Goal: Task Accomplishment & Management: Use online tool/utility

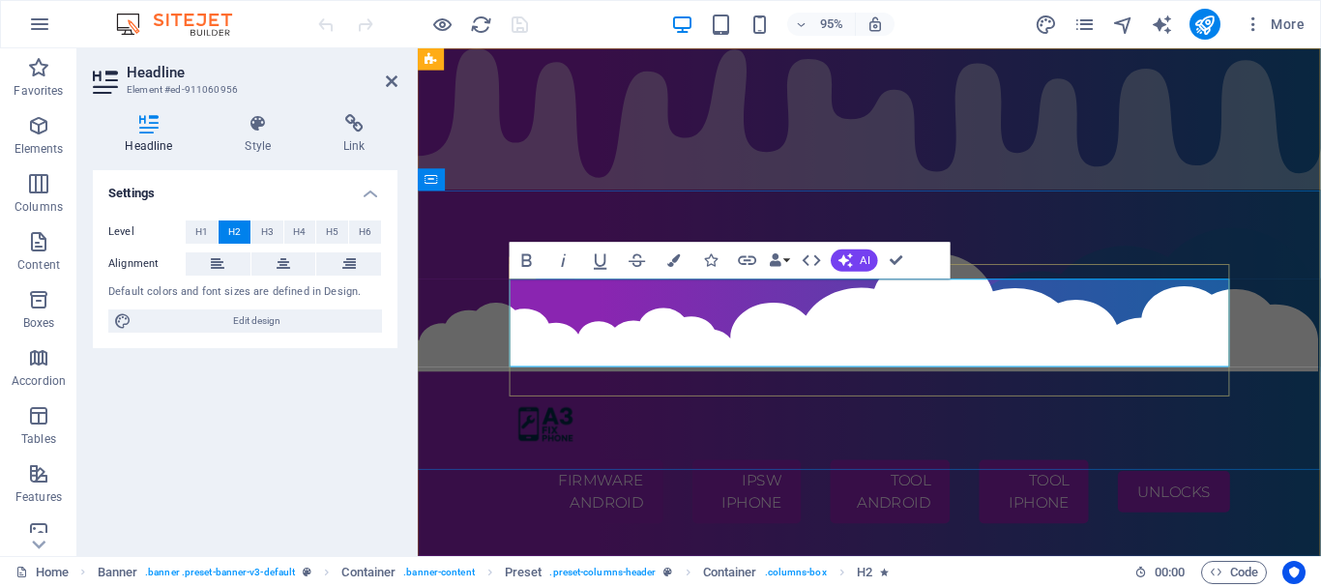
click at [1005, 199] on div "Firmware Android IPSW iPHONE TOOL ANDROID TOOL iPHONE UNLOCKS" at bounding box center [893, 381] width 950 height 365
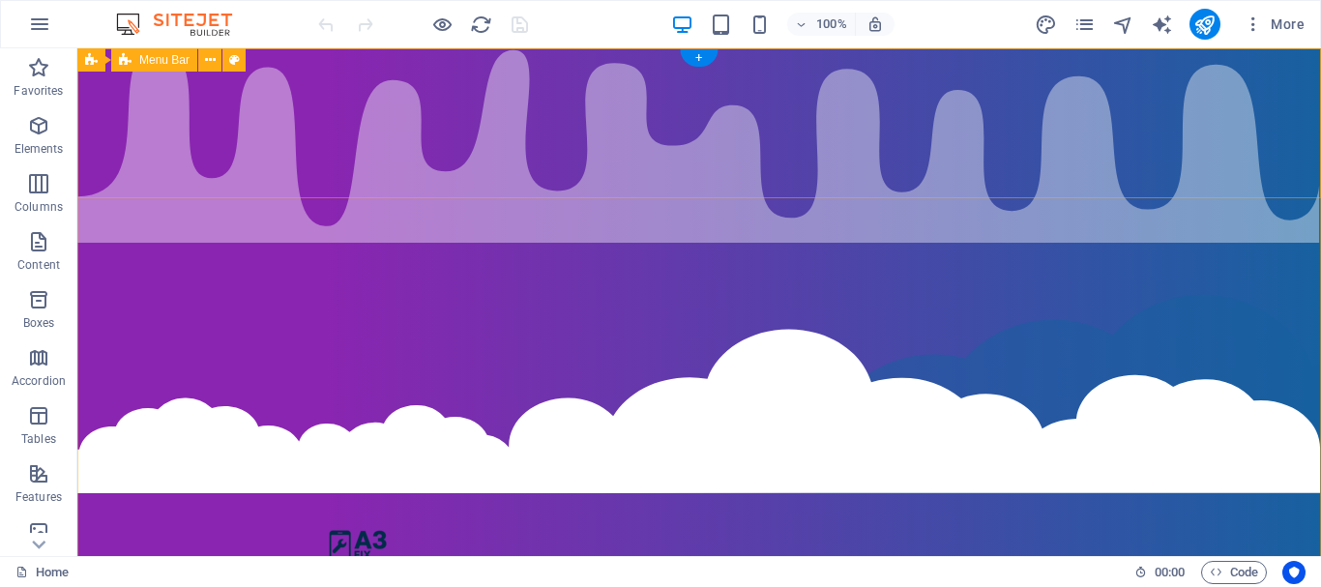
click at [167, 245] on div "Firmware Android IPSW iPHONE TOOL ANDROID TOOL iPHONE UNLOCKS" at bounding box center [698, 456] width 1243 height 423
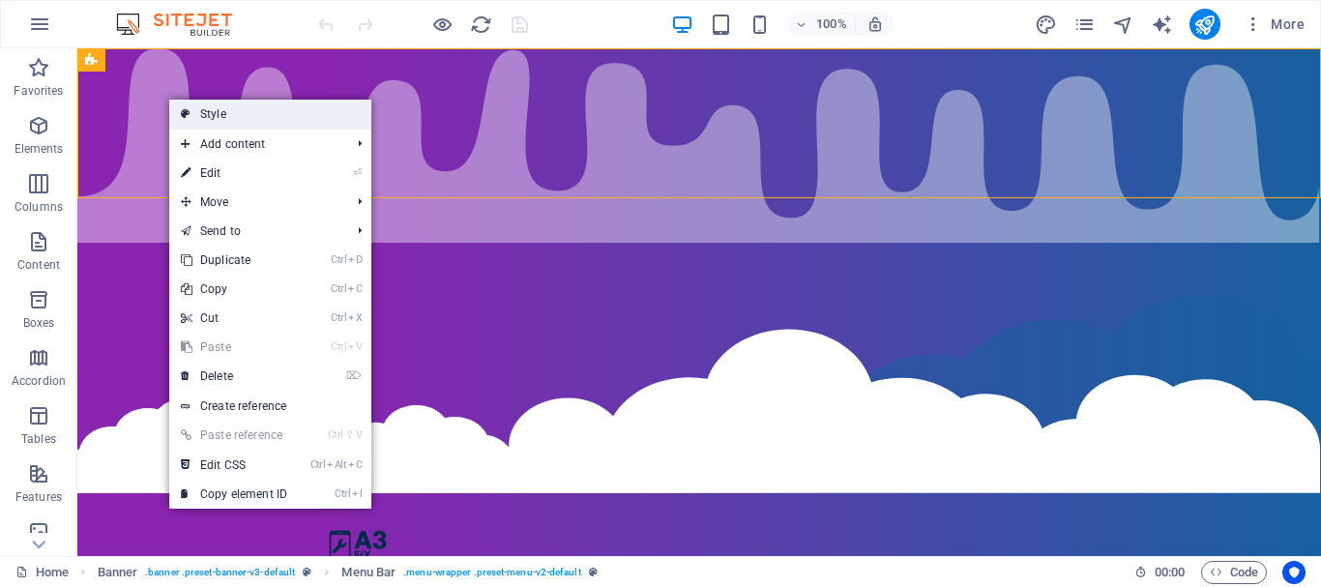
click at [222, 110] on link "Style" at bounding box center [270, 114] width 202 height 29
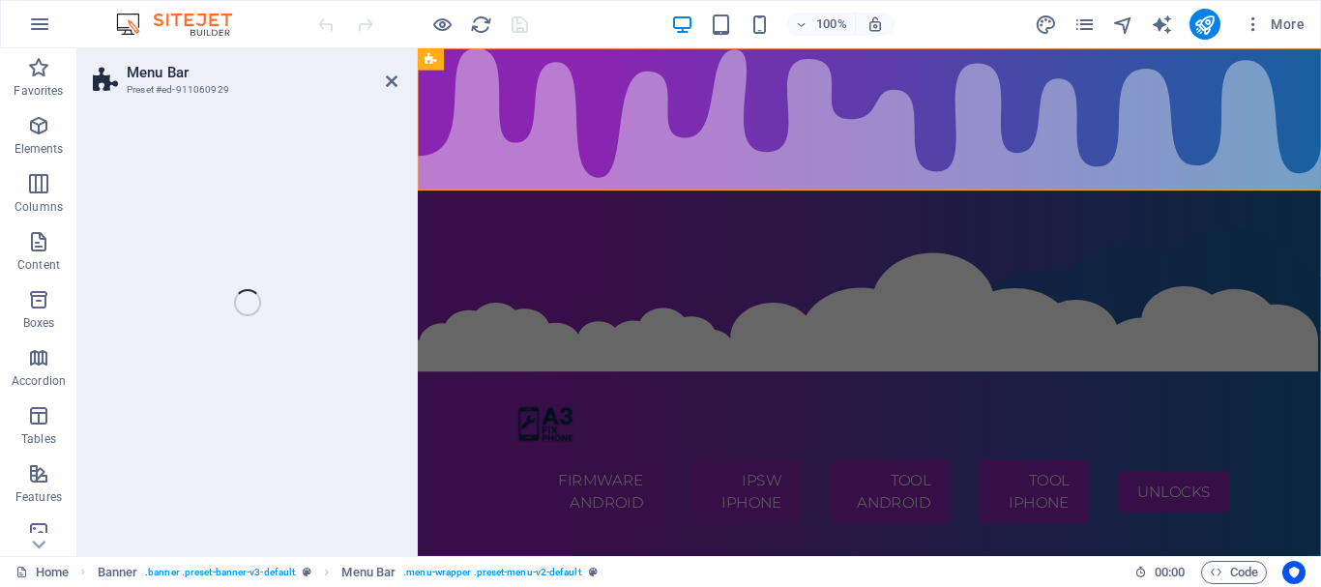
select select "rem"
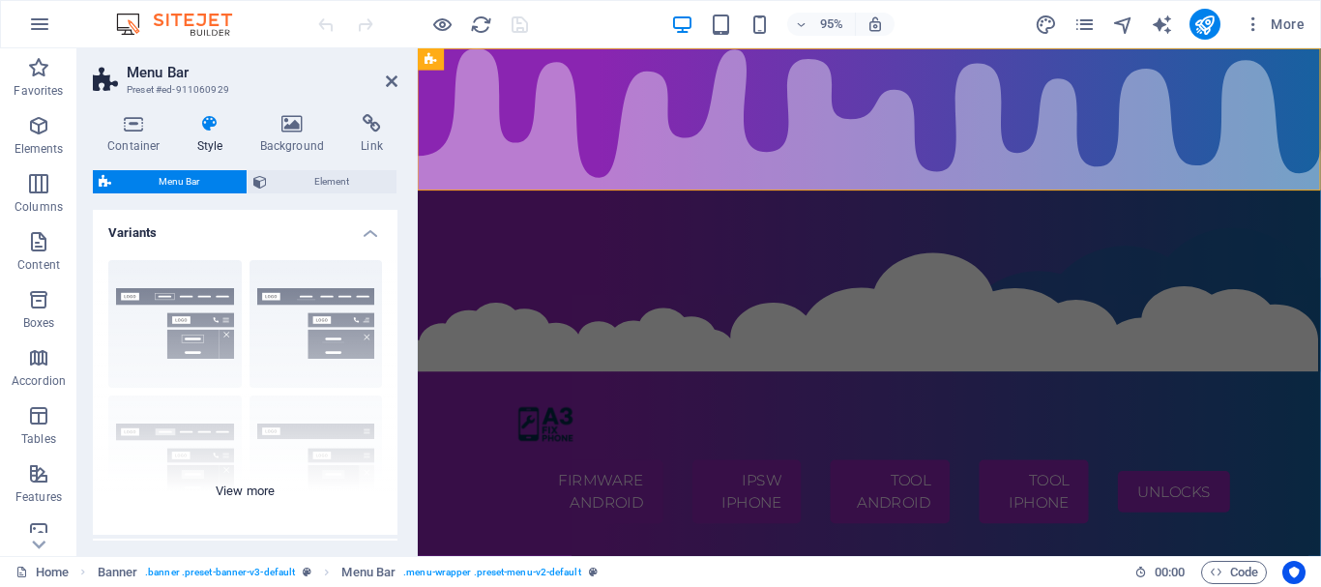
click at [185, 302] on div "Border Centered Default Fixed Loki Trigger Wide XXL" at bounding box center [245, 390] width 305 height 290
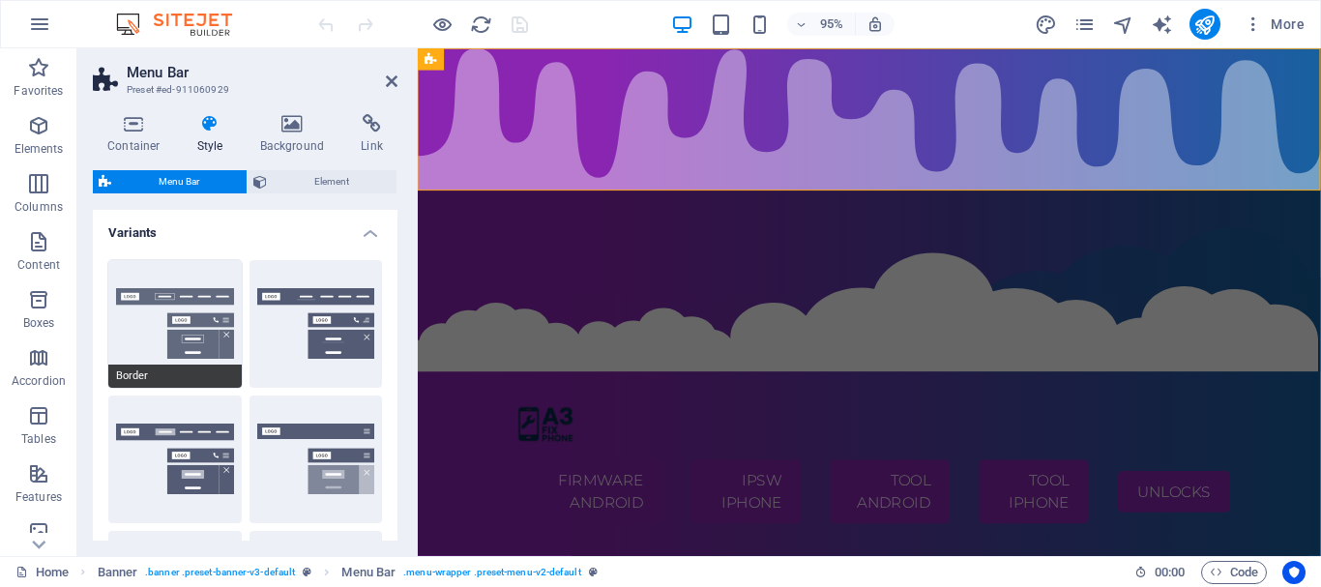
click at [187, 299] on button "Border" at bounding box center [174, 324] width 133 height 128
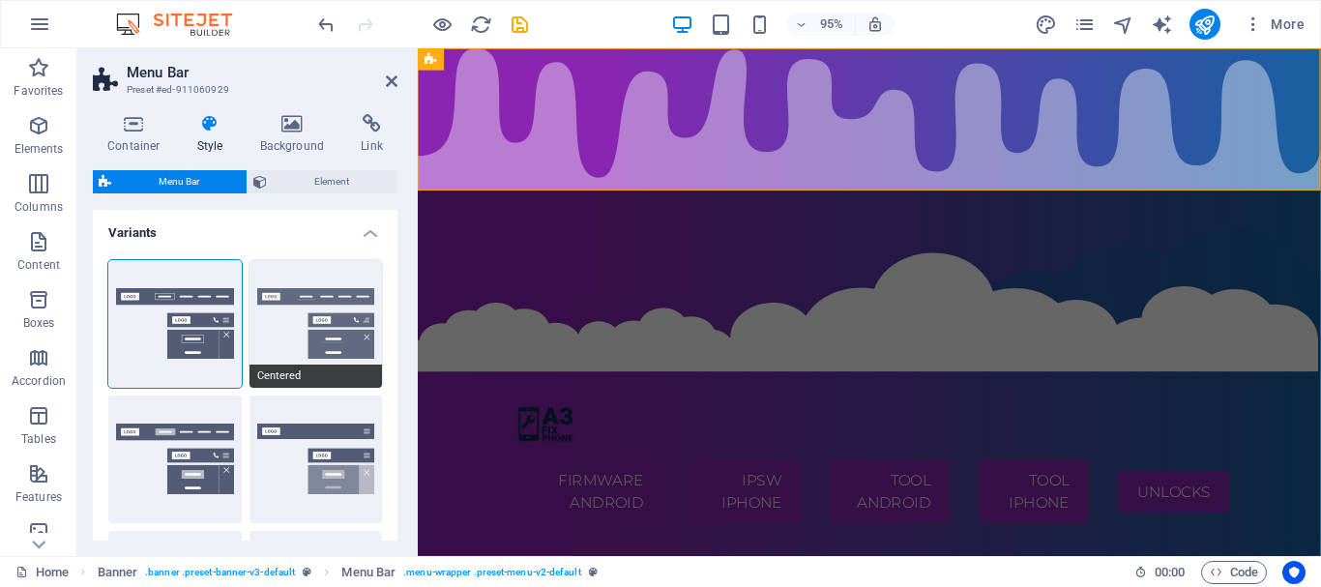
click at [310, 345] on button "Centered" at bounding box center [315, 324] width 133 height 128
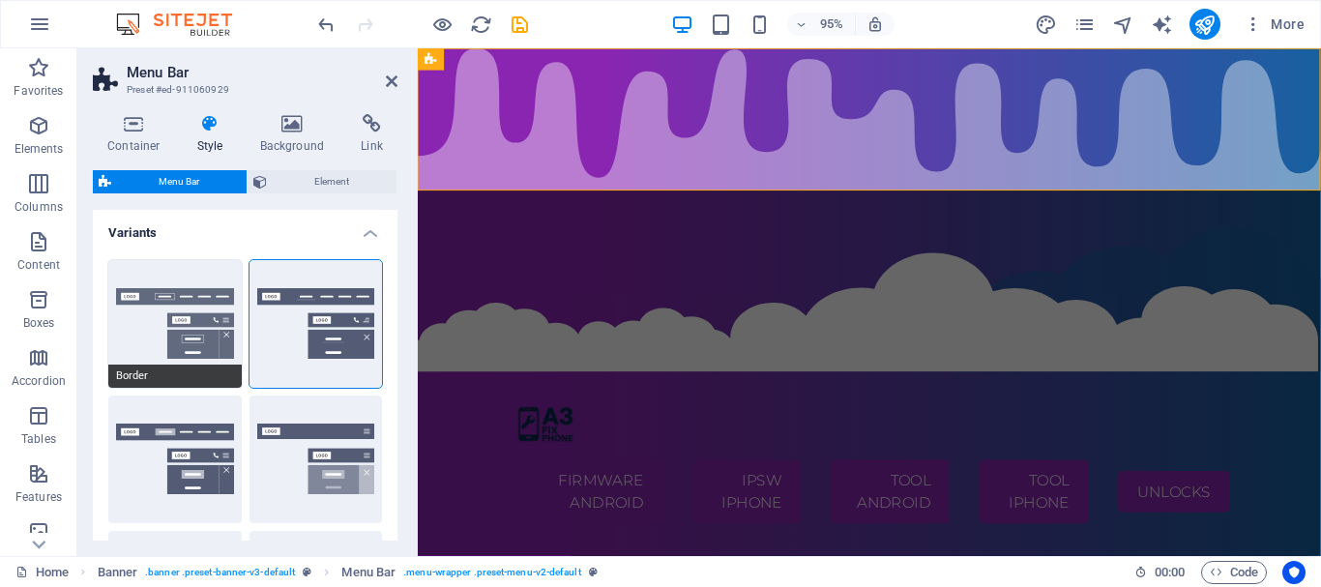
click at [202, 295] on button "Border" at bounding box center [174, 324] width 133 height 128
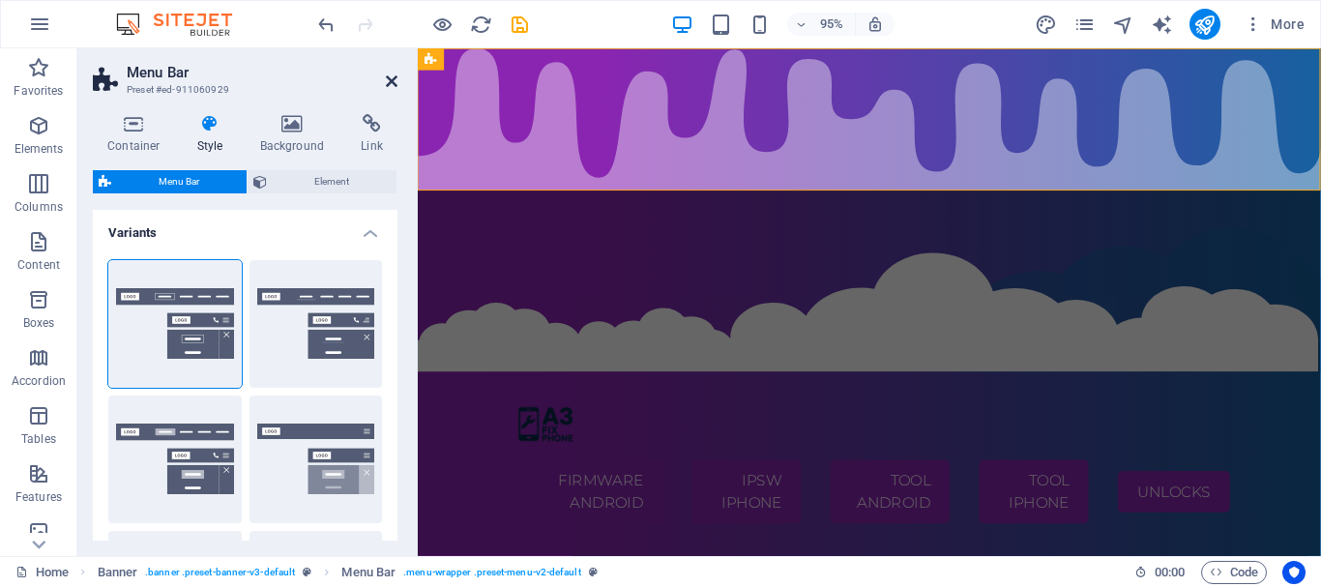
click at [393, 82] on icon at bounding box center [392, 80] width 12 height 15
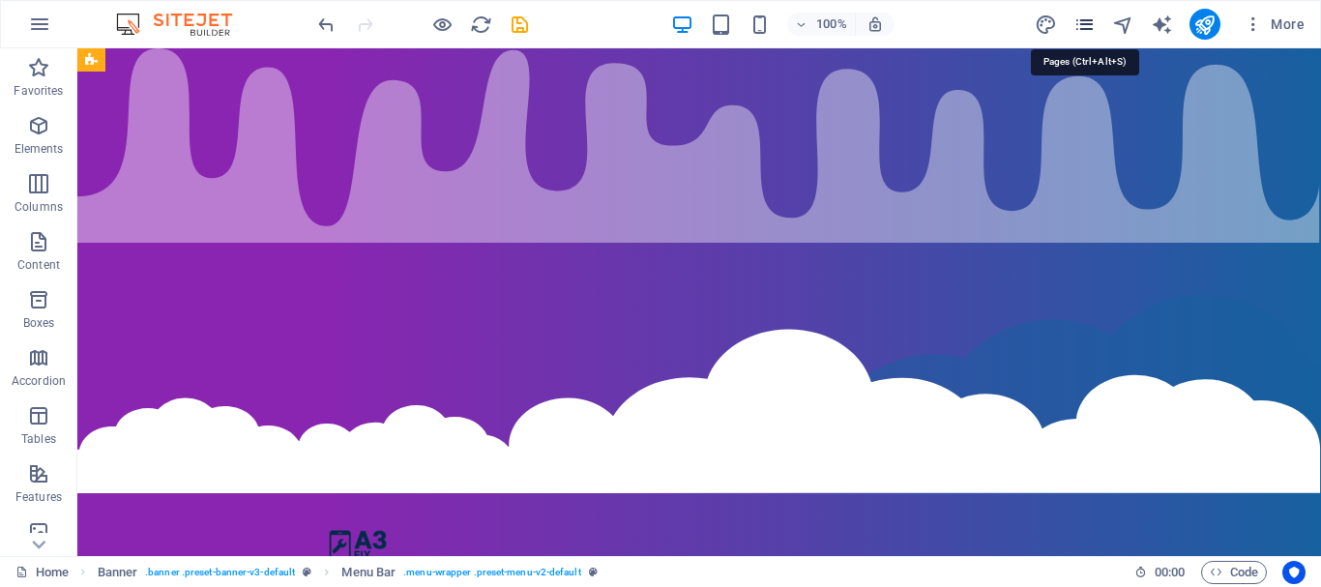
click at [1076, 26] on icon "pages" at bounding box center [1084, 25] width 22 height 22
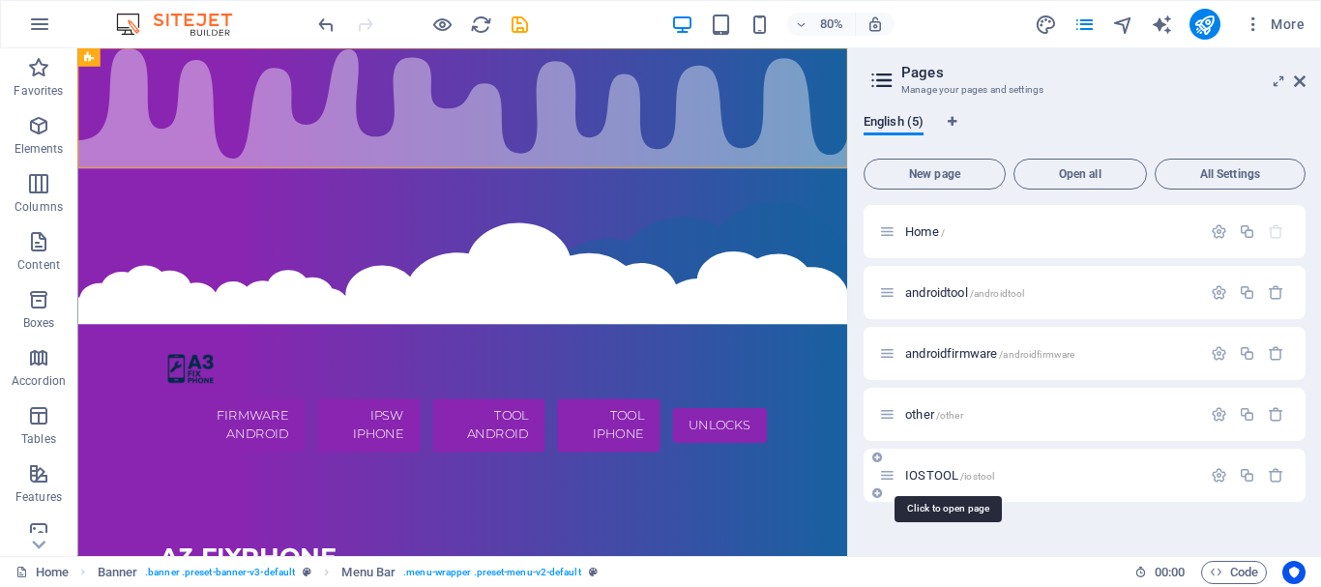
click at [945, 474] on span "IOSTOOL /iostool" at bounding box center [949, 475] width 89 height 15
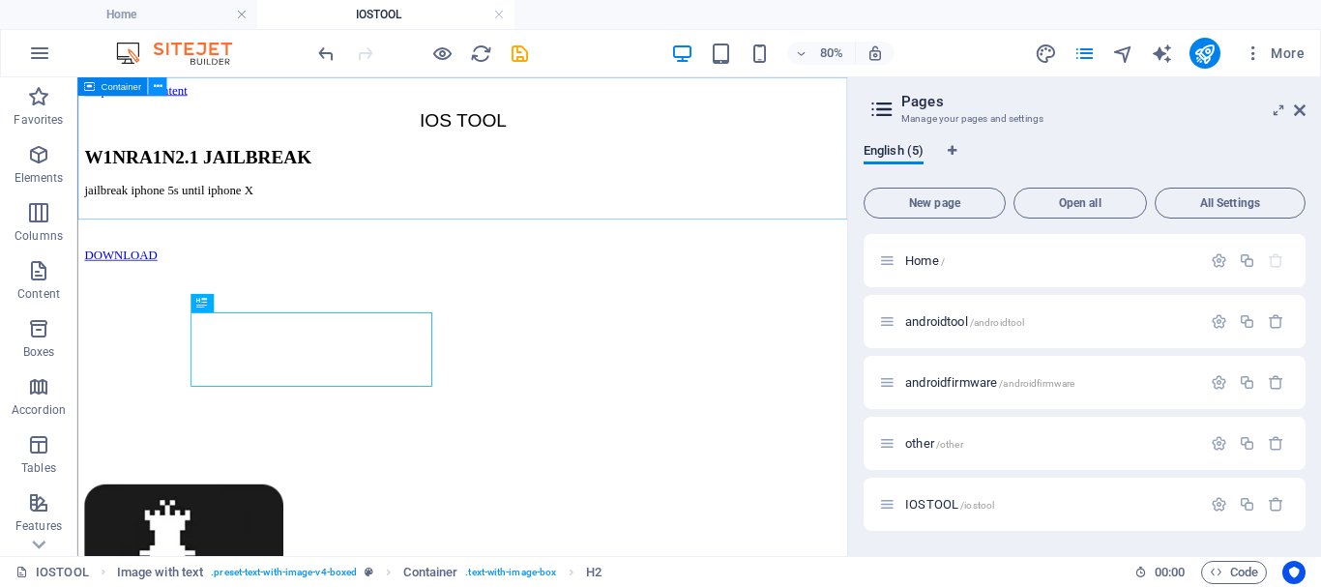
click at [164, 89] on button at bounding box center [157, 86] width 18 height 18
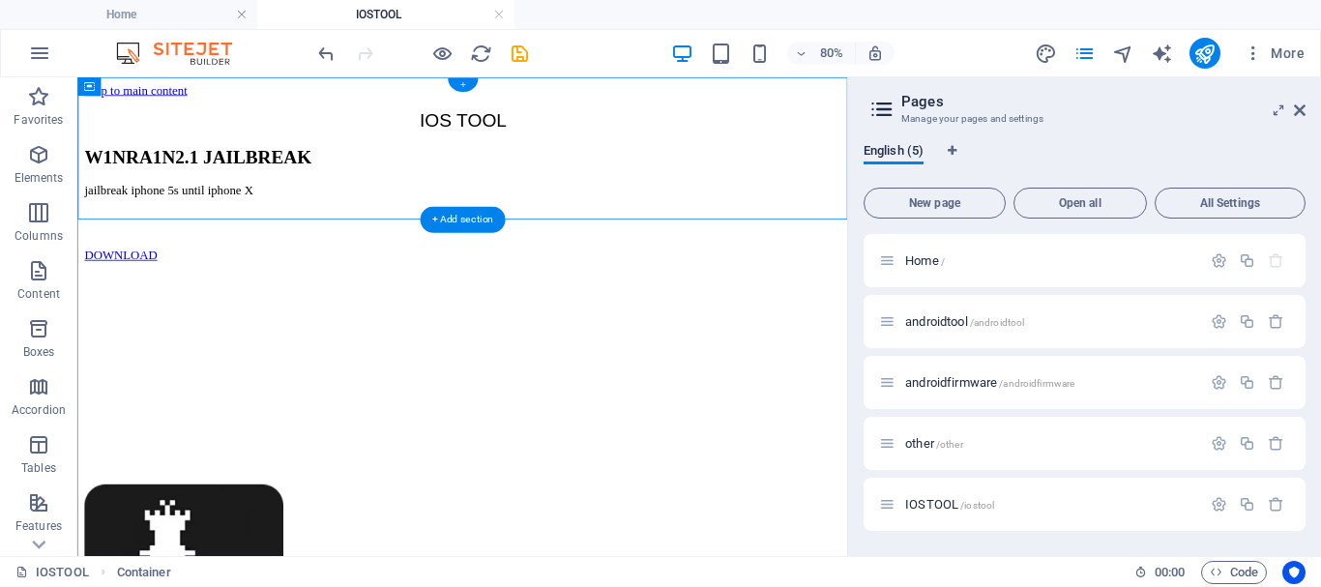
click at [468, 84] on div "+" at bounding box center [462, 85] width 30 height 14
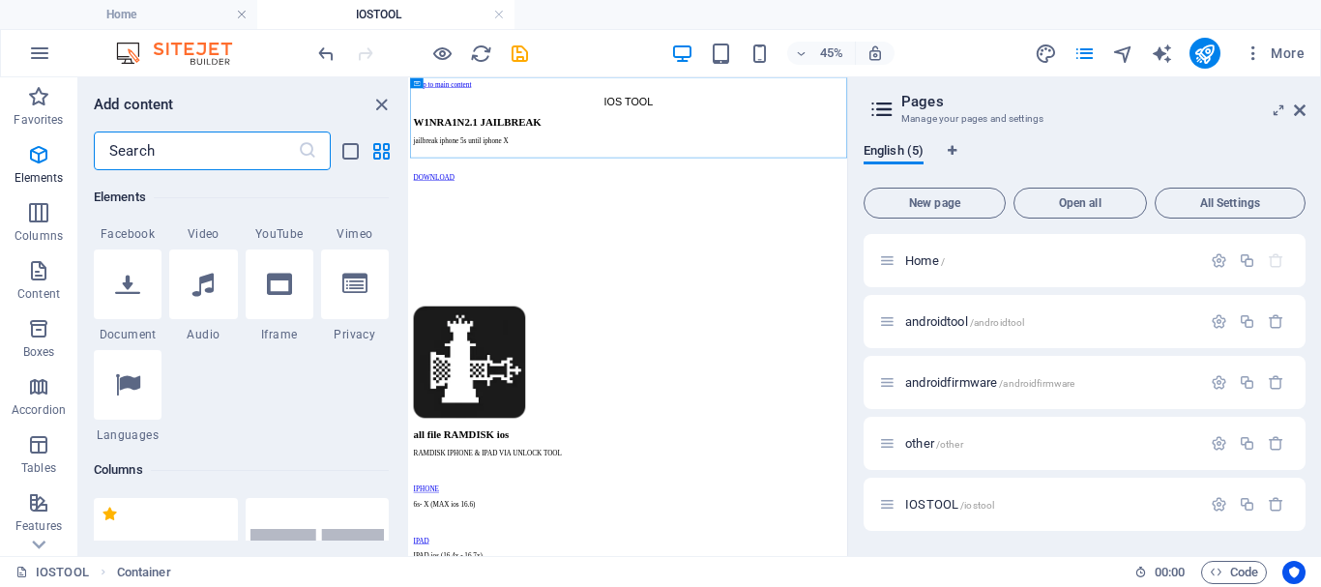
scroll to position [162, 0]
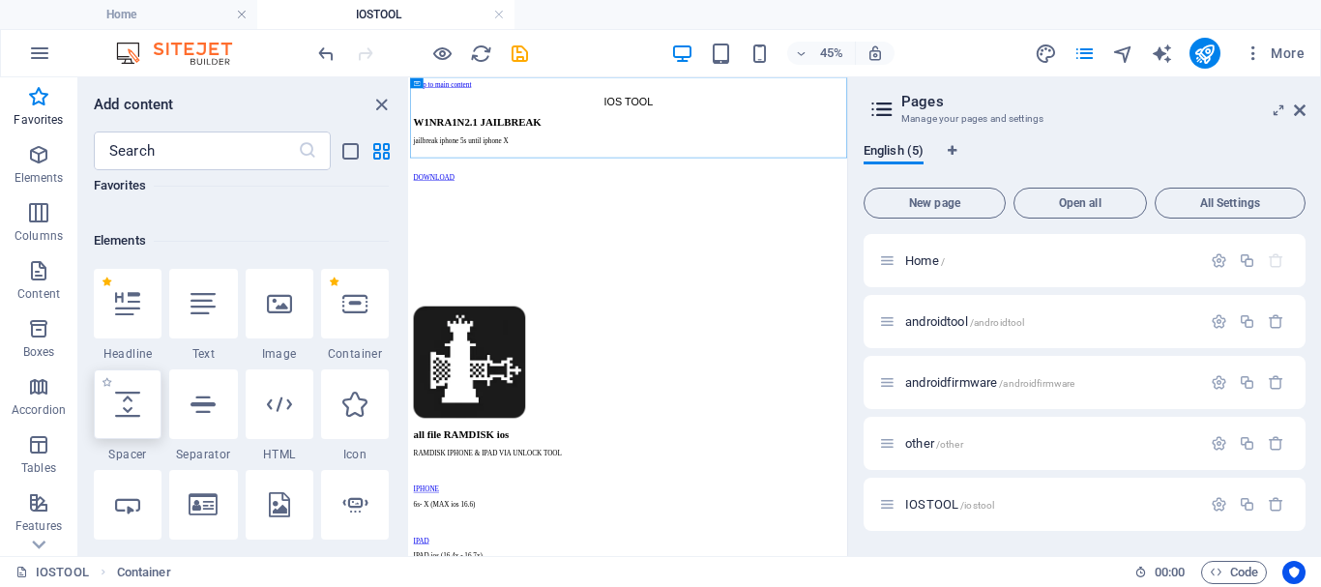
click at [144, 425] on div at bounding box center [128, 404] width 68 height 70
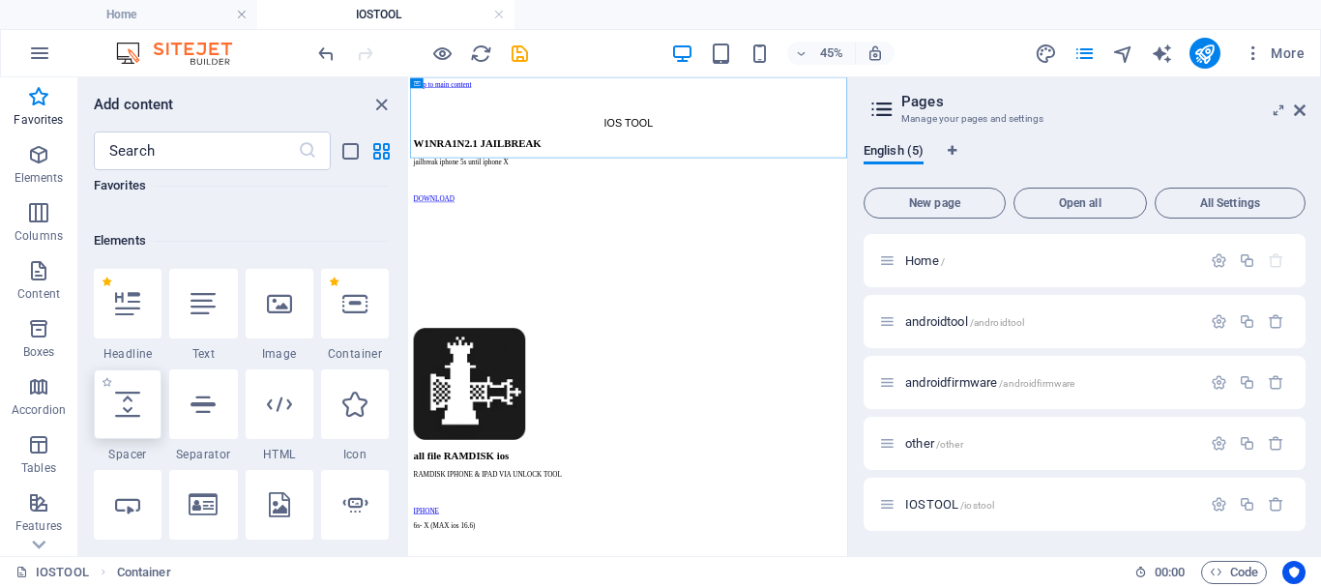
select select "px"
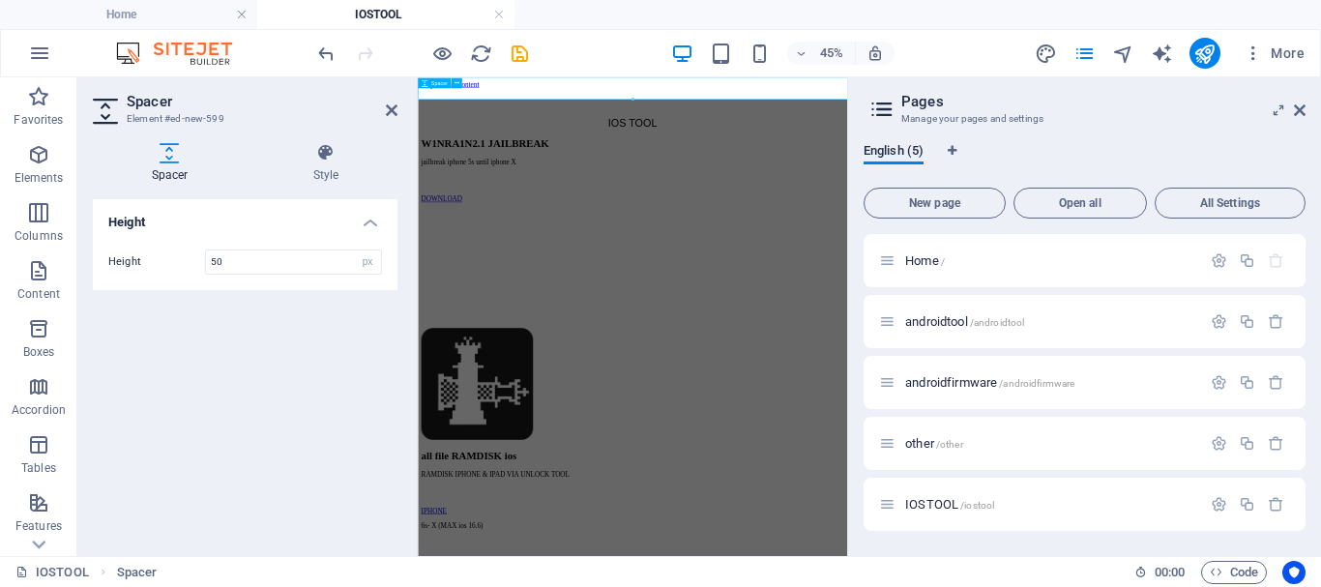
click at [718, 118] on div at bounding box center [894, 126] width 939 height 48
click at [402, 111] on aside "Spacer Element #ed-new-599 Spacer Style Height Height 50 px rem vh vw Preset El…" at bounding box center [247, 316] width 340 height 479
click at [383, 104] on h2 "Spacer" at bounding box center [262, 101] width 271 height 17
click at [389, 108] on icon at bounding box center [392, 109] width 12 height 15
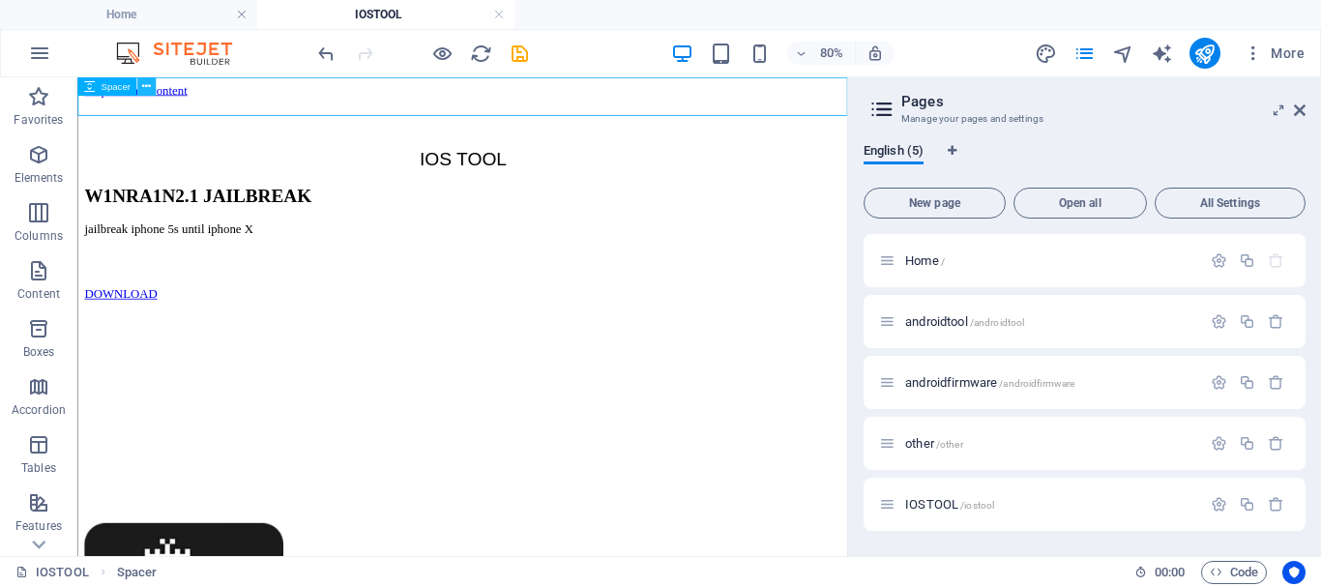
click at [139, 88] on button at bounding box center [146, 86] width 18 height 18
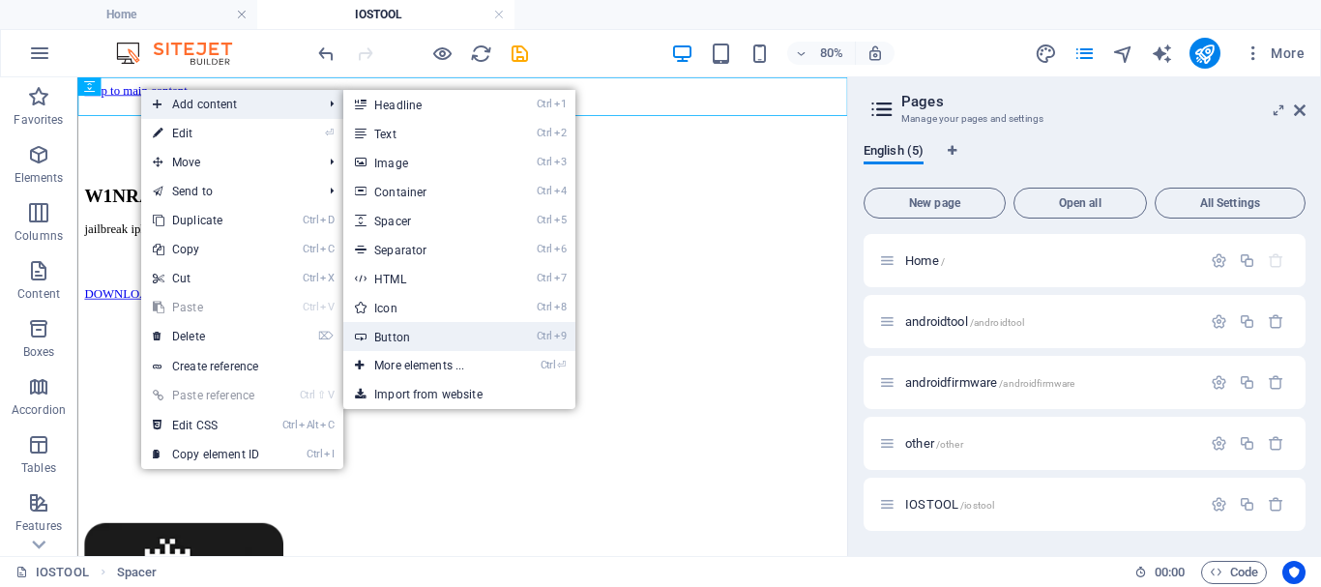
drag, startPoint x: 438, startPoint y: 340, endPoint x: 45, endPoint y: 582, distance: 461.0
click at [438, 340] on link "Ctrl 9 Button" at bounding box center [423, 336] width 160 height 29
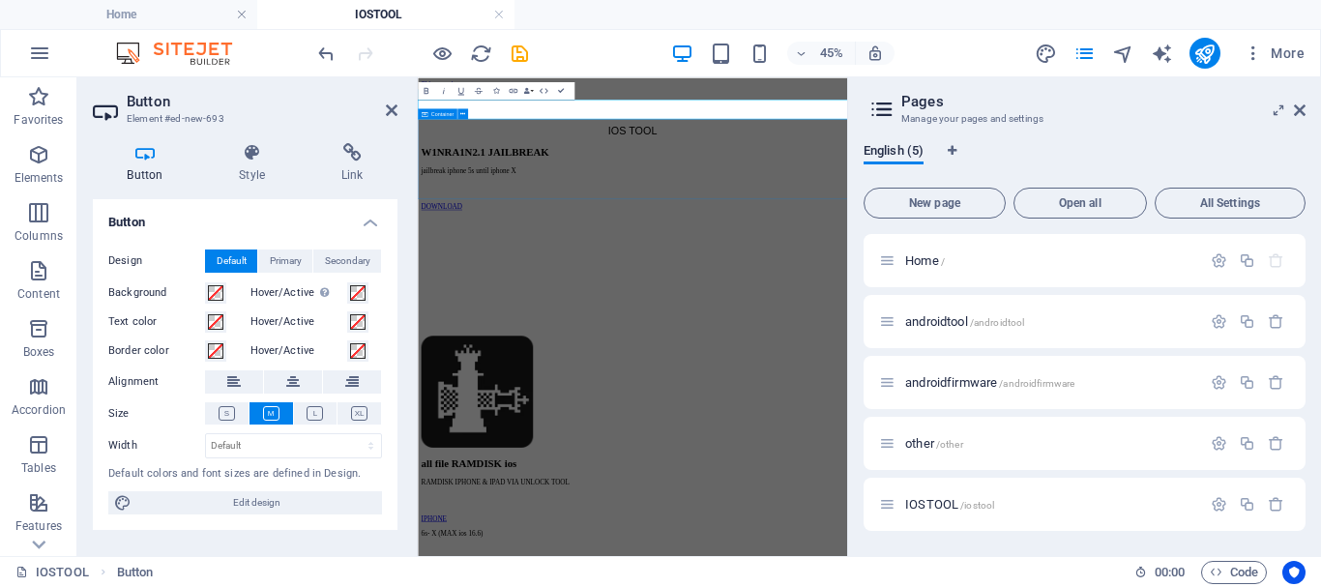
click at [669, 211] on div "IOS TOOL" at bounding box center [894, 197] width 939 height 27
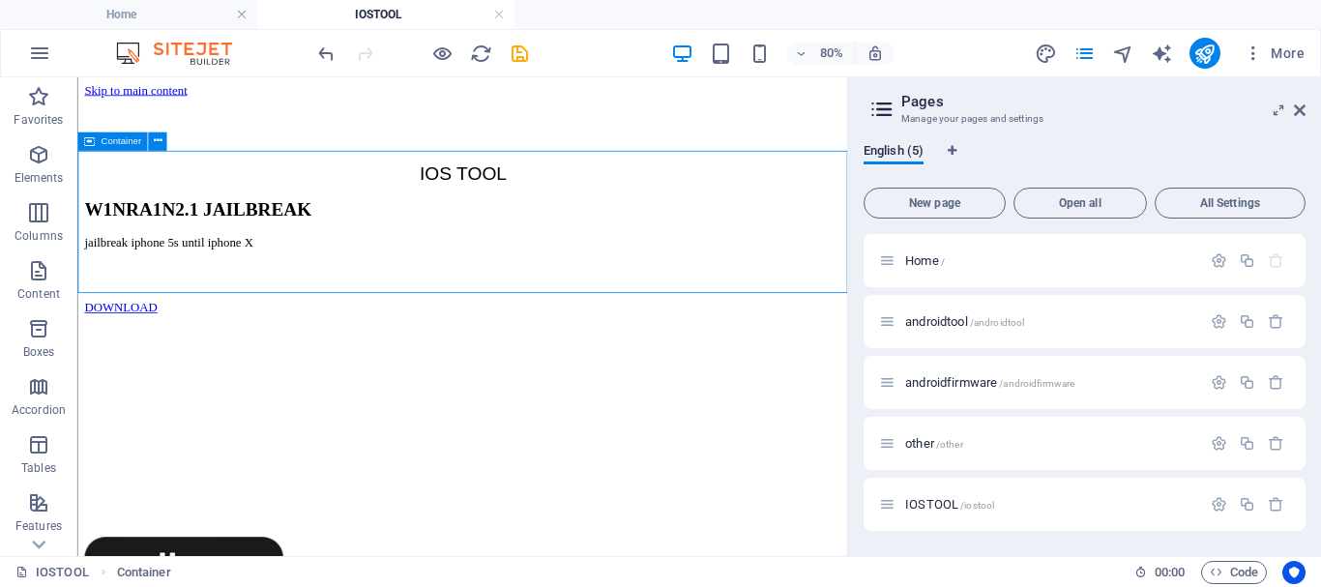
click at [139, 136] on span "Container" at bounding box center [121, 141] width 41 height 10
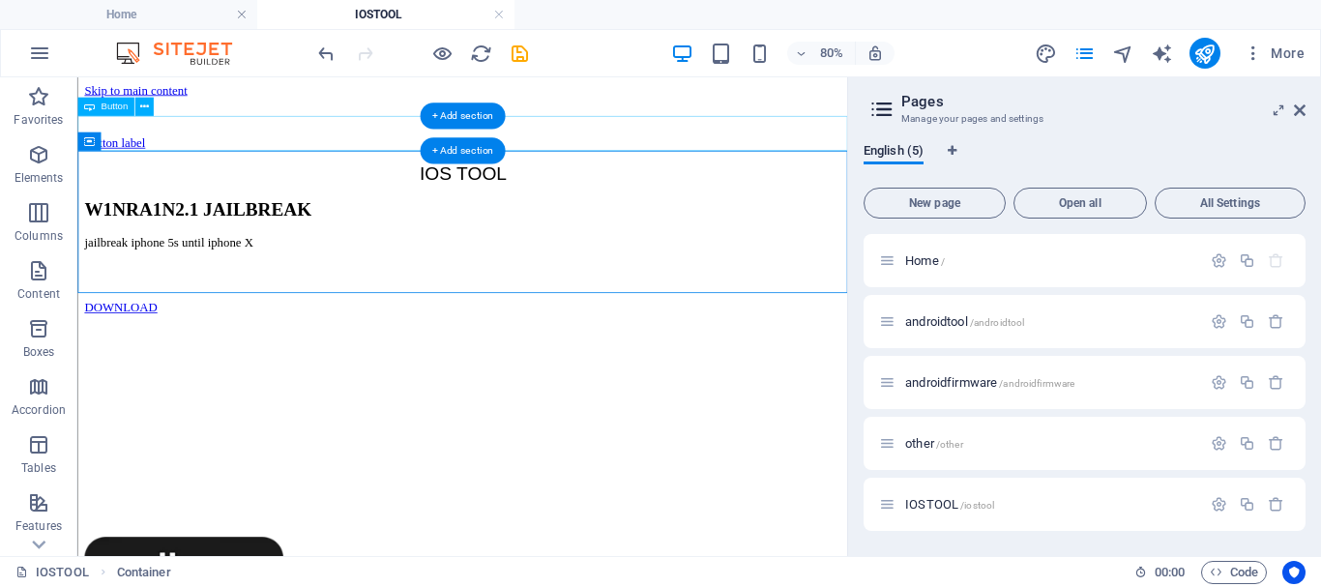
click at [201, 151] on div "Button label" at bounding box center [558, 159] width 947 height 17
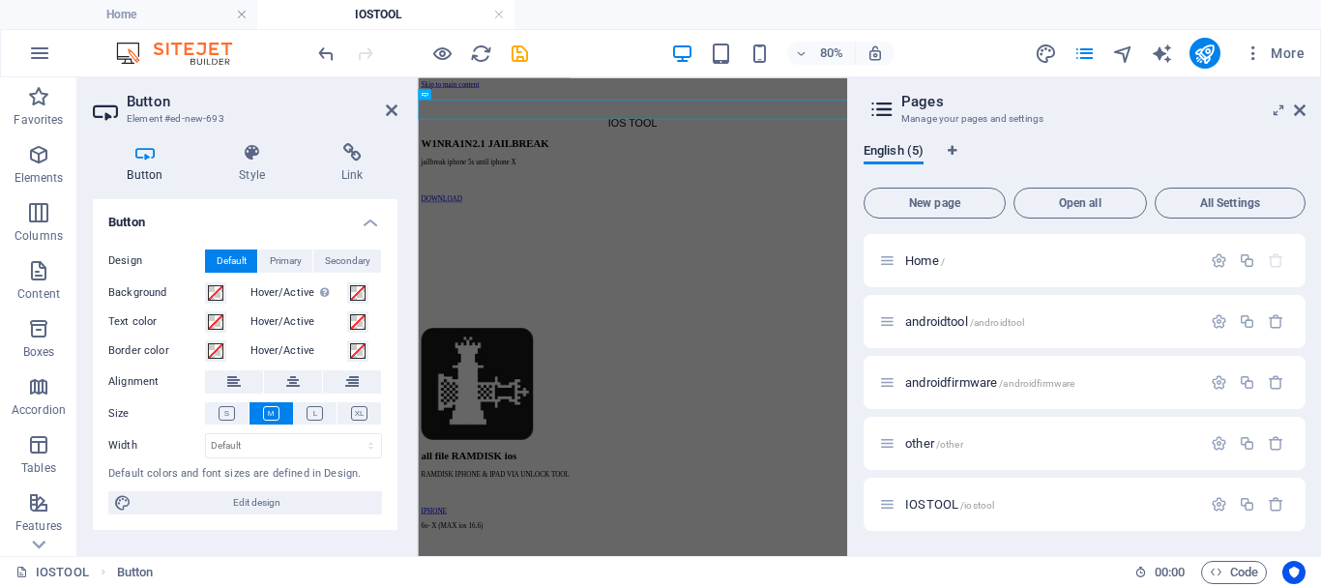
click at [177, 127] on h3 "Element #ed-new-693" at bounding box center [243, 118] width 232 height 17
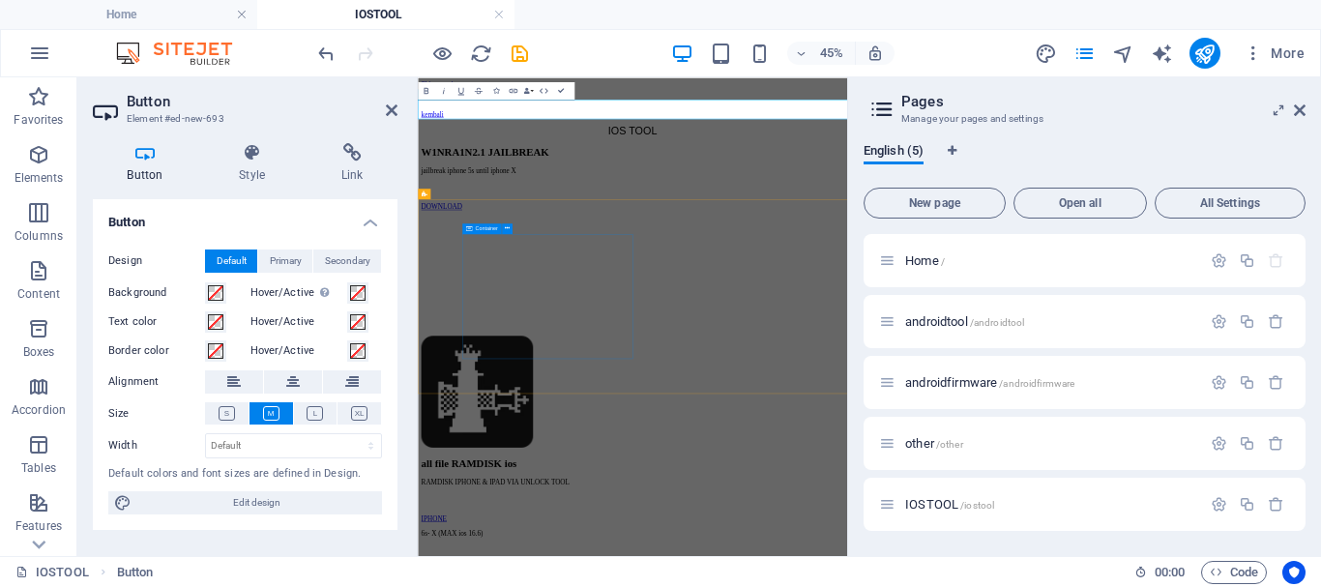
click at [766, 374] on div "W1NRA1N2.1 JAILBREAK jailbreak iphone 5s until iphone X DOWNLOAD" at bounding box center [894, 302] width 939 height 144
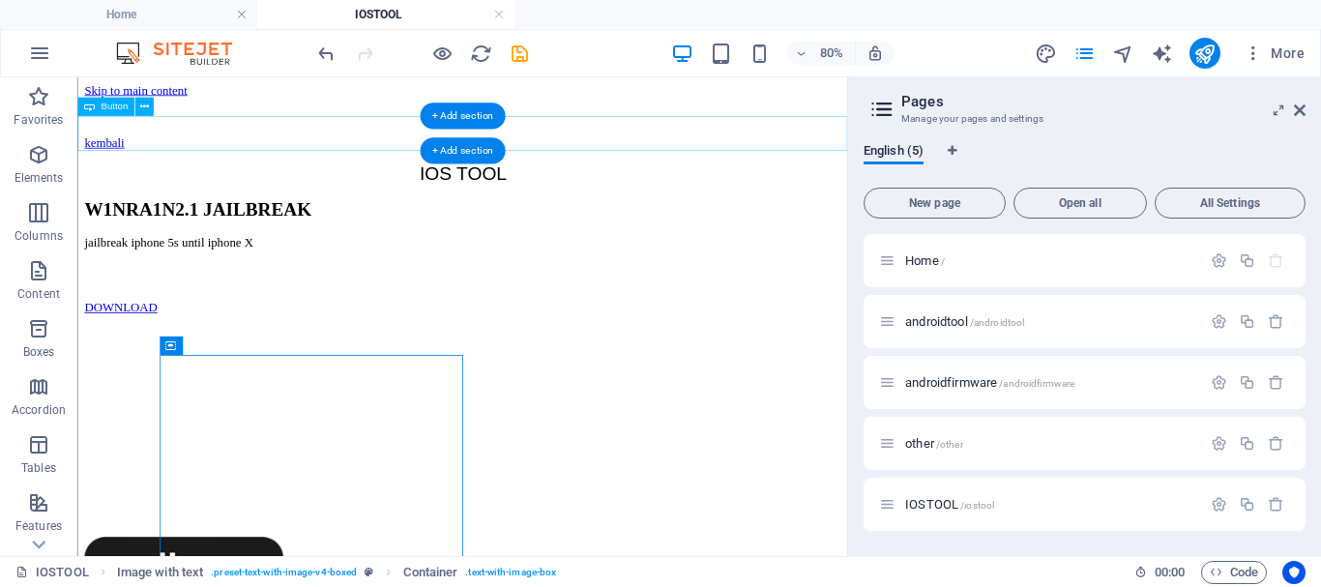
click at [131, 151] on div "kembali" at bounding box center [558, 159] width 947 height 17
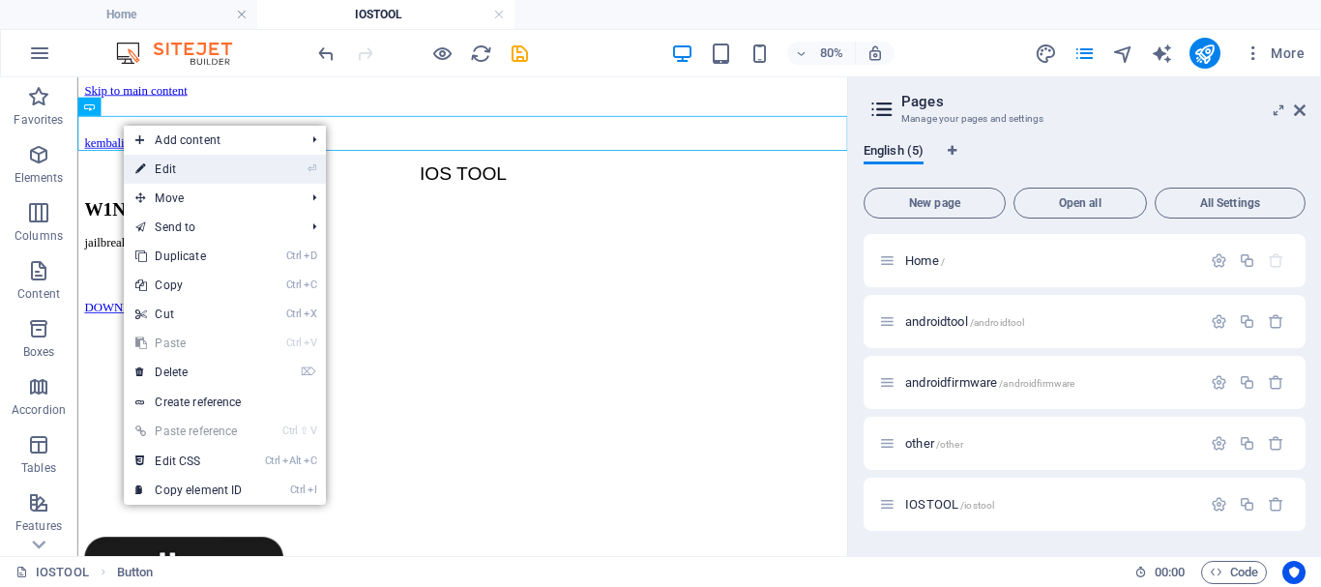
click at [161, 167] on link "⏎ Edit" at bounding box center [189, 169] width 130 height 29
select select
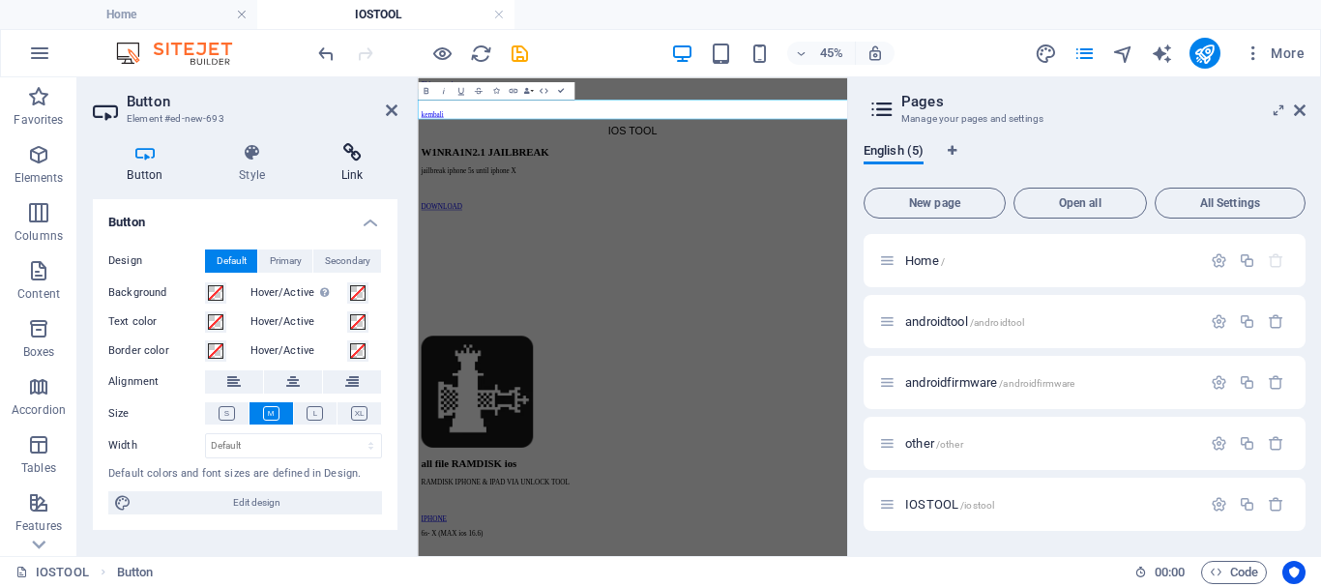
click at [356, 162] on h4 "Link" at bounding box center [351, 163] width 91 height 41
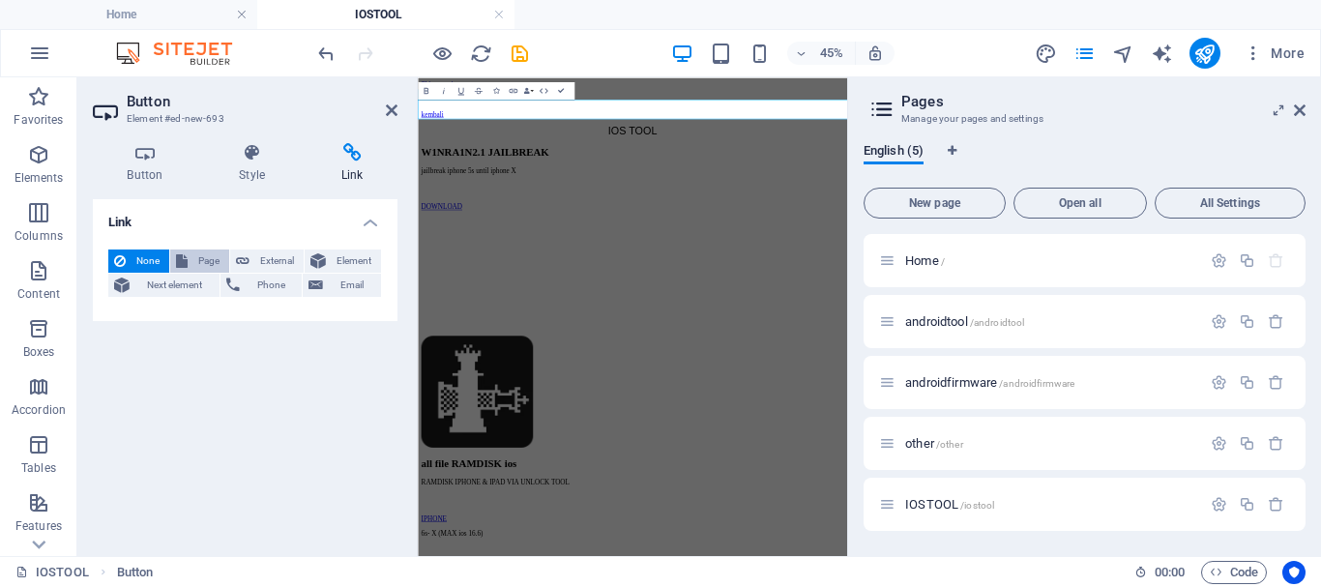
click at [213, 257] on span "Page" at bounding box center [208, 260] width 30 height 23
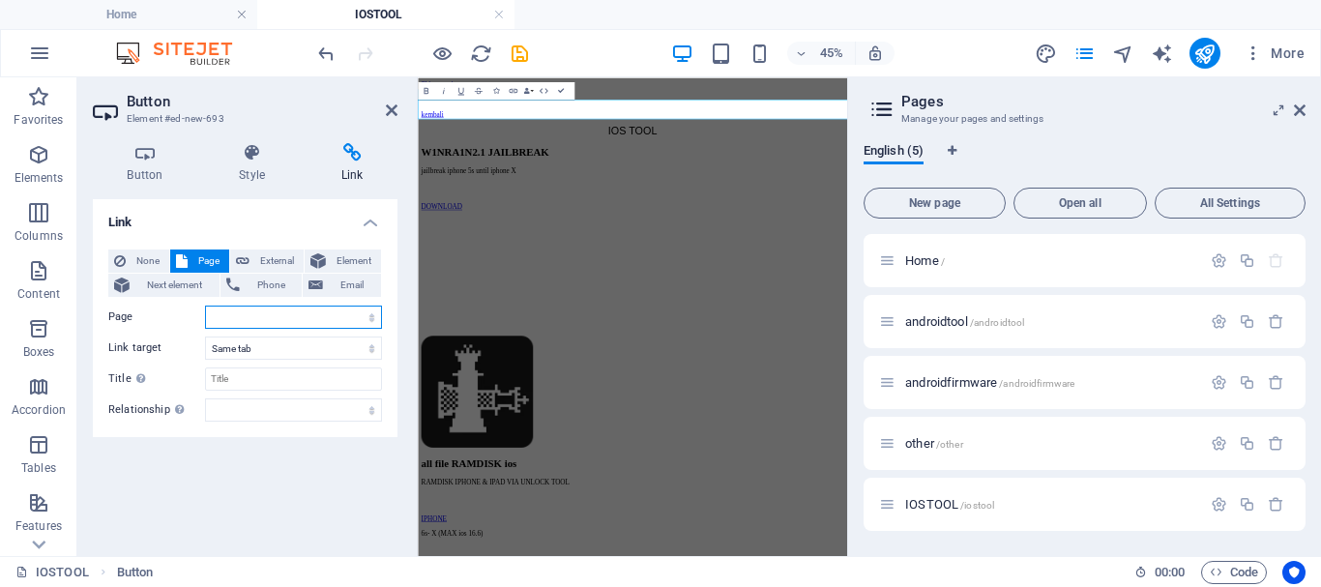
click at [205, 306] on select "Home androidtool androidfirmware other IOSTOOL" at bounding box center [293, 317] width 177 height 23
select select "0"
click option "Home" at bounding box center [0, 0] width 0 height 0
click at [395, 109] on icon at bounding box center [392, 109] width 12 height 15
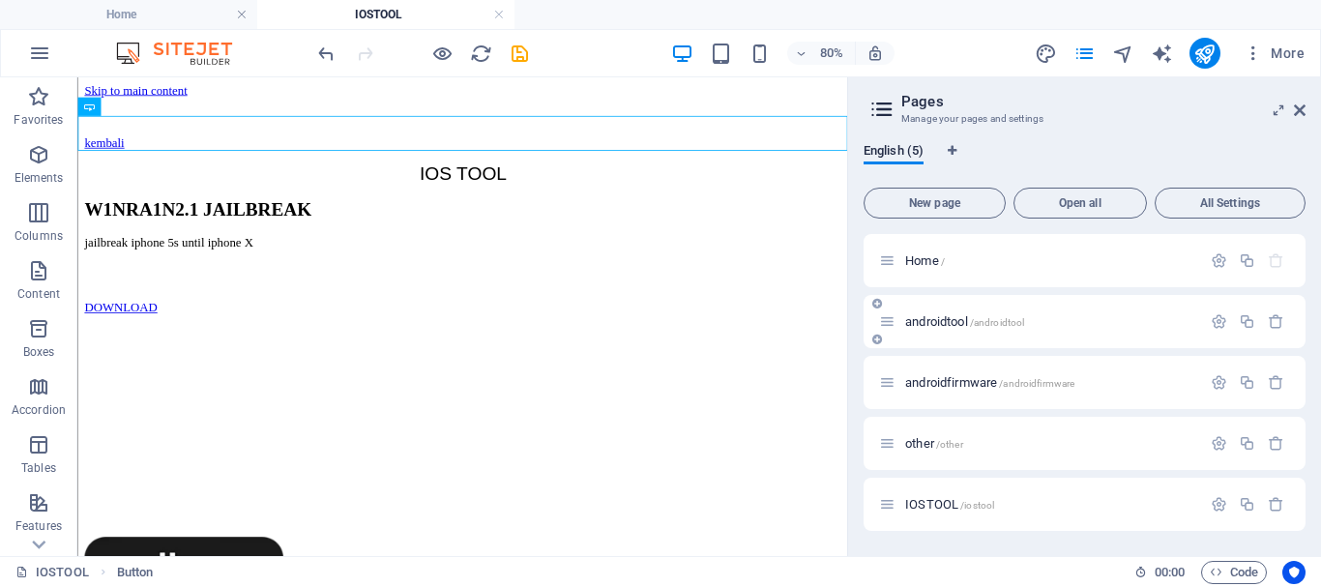
click at [955, 324] on span "androidtool /androidtool" at bounding box center [964, 321] width 119 height 15
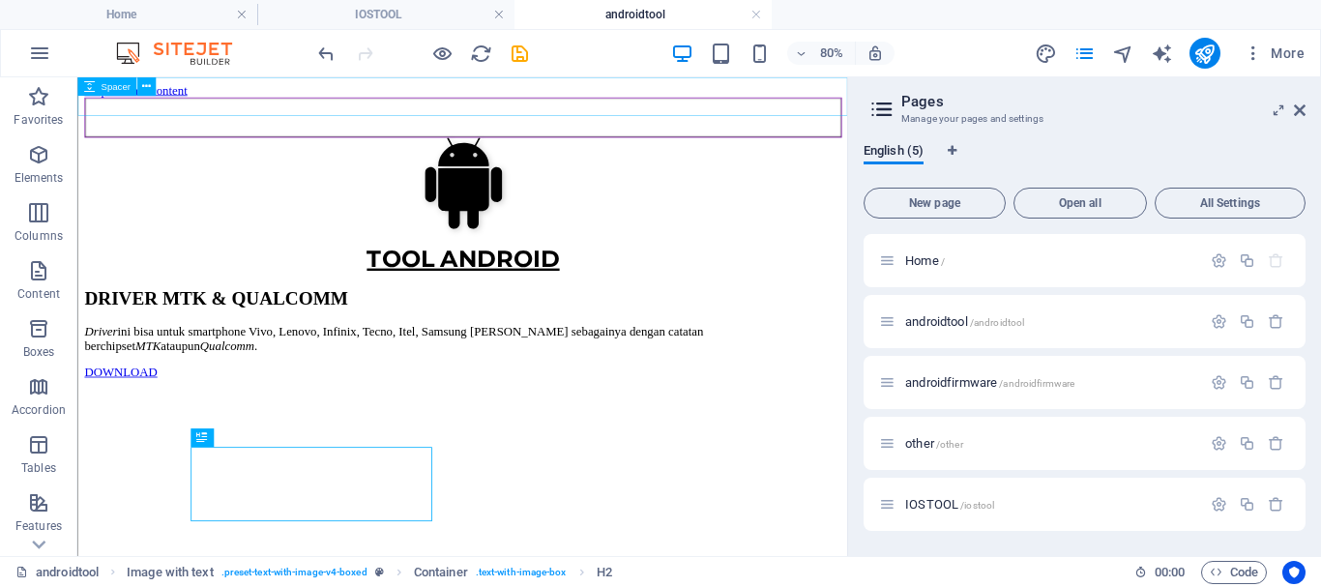
scroll to position [0, 0]
click at [147, 92] on icon at bounding box center [146, 86] width 9 height 16
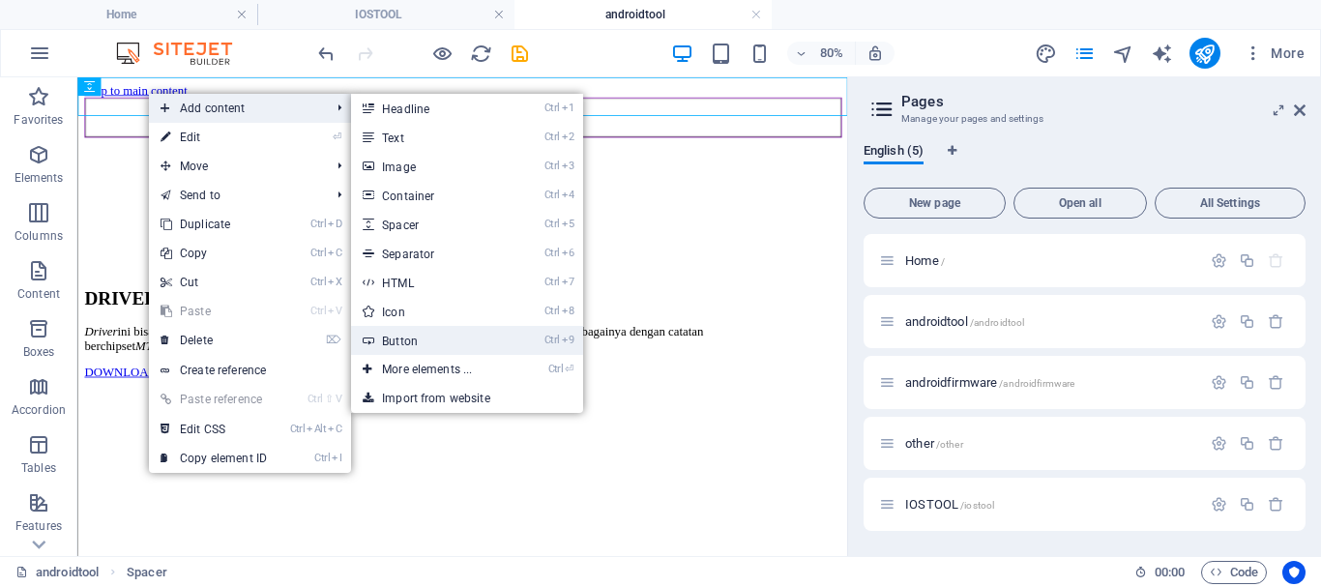
click at [422, 344] on link "Ctrl 9 Button" at bounding box center [431, 340] width 160 height 29
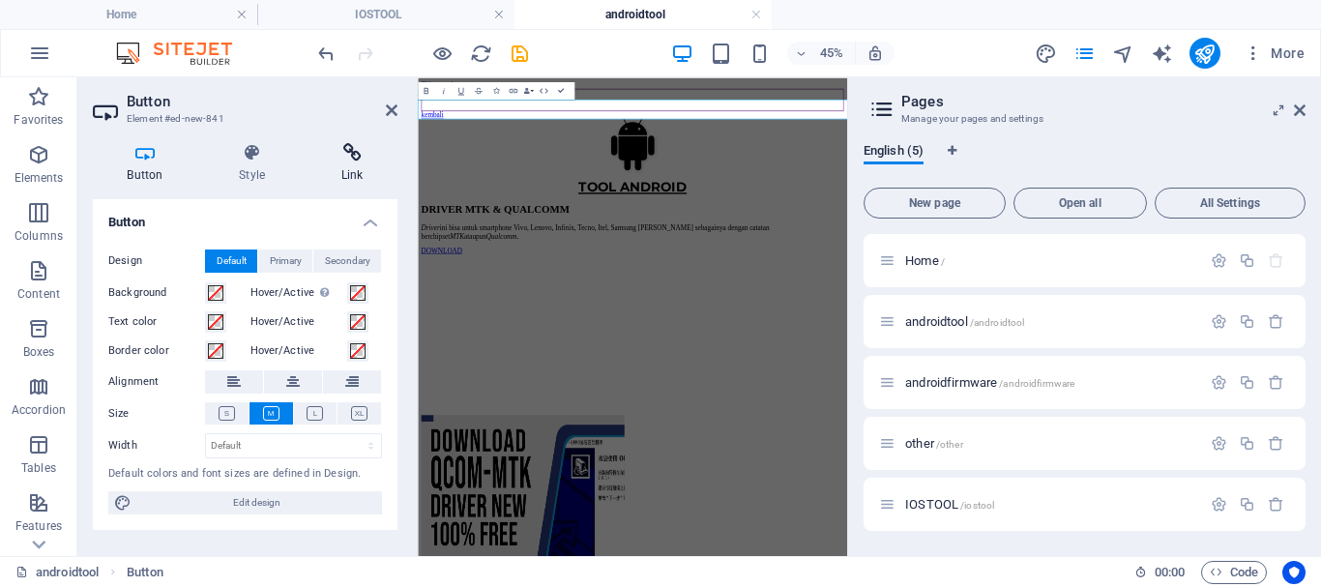
click at [343, 174] on h4 "Link" at bounding box center [351, 163] width 91 height 41
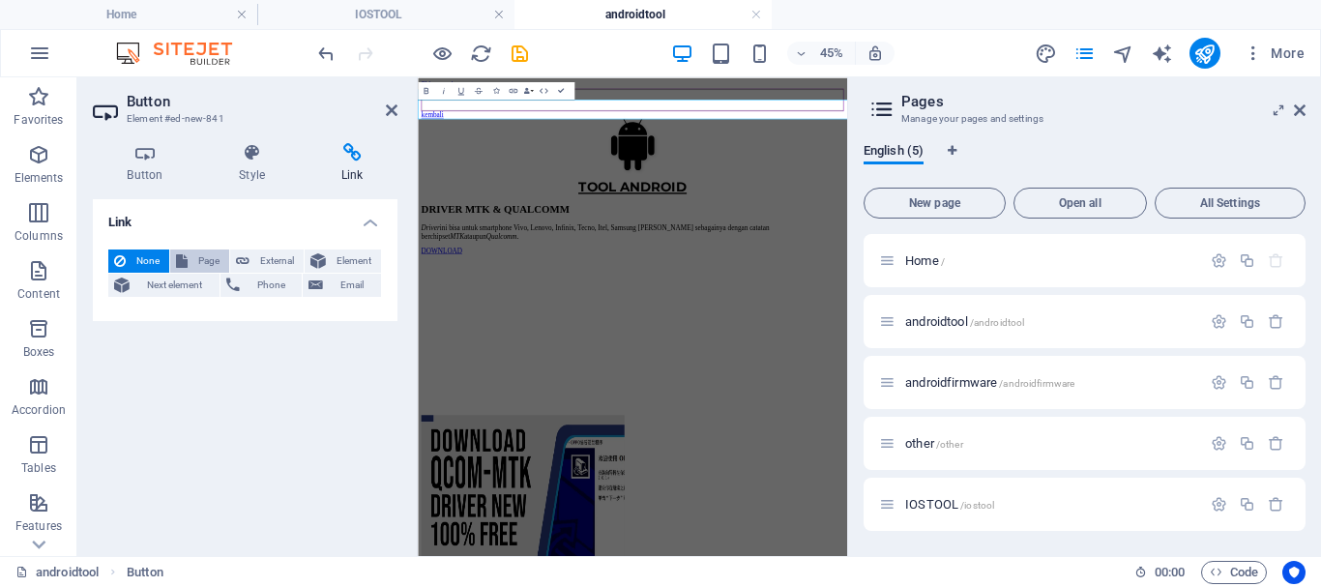
click at [199, 253] on span "Page" at bounding box center [208, 260] width 30 height 23
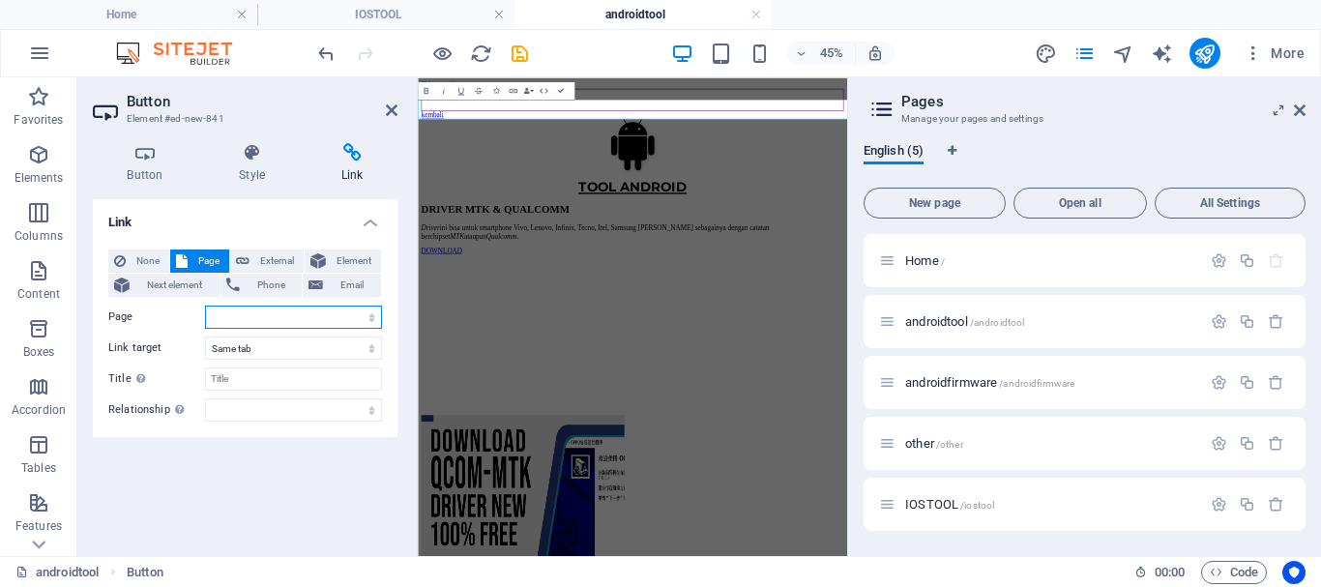
click at [205, 306] on select "Home androidtool androidfirmware other IOSTOOL" at bounding box center [293, 317] width 177 height 23
select select "0"
click option "Home" at bounding box center [0, 0] width 0 height 0
click at [382, 113] on header "Button Element #ed-new-841" at bounding box center [245, 102] width 305 height 50
click at [393, 112] on icon at bounding box center [392, 109] width 12 height 15
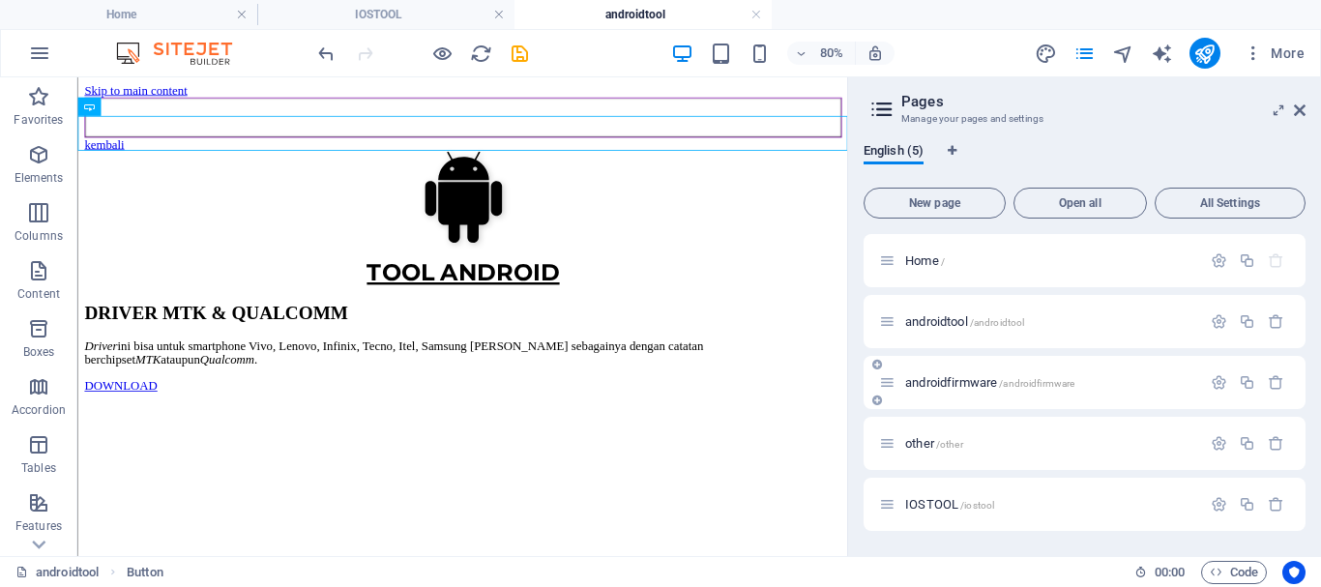
click at [986, 383] on span "androidfirmware /androidfirmware" at bounding box center [989, 382] width 169 height 15
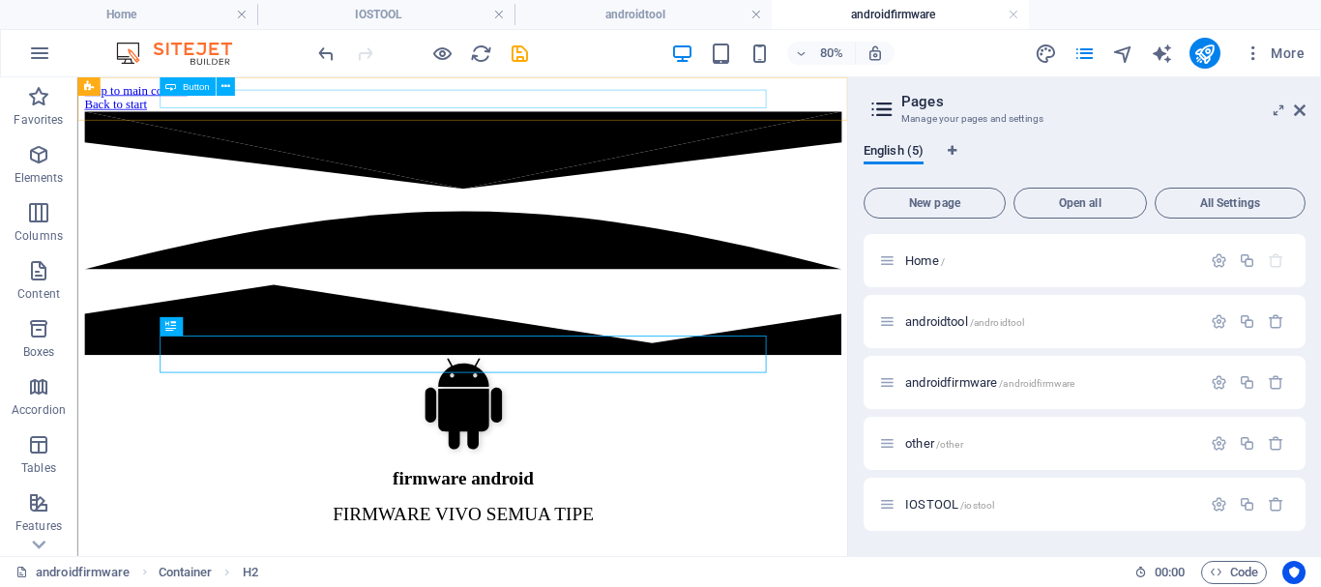
click at [239, 96] on div "Button" at bounding box center [202, 86] width 86 height 19
click at [225, 89] on icon at bounding box center [225, 86] width 9 height 16
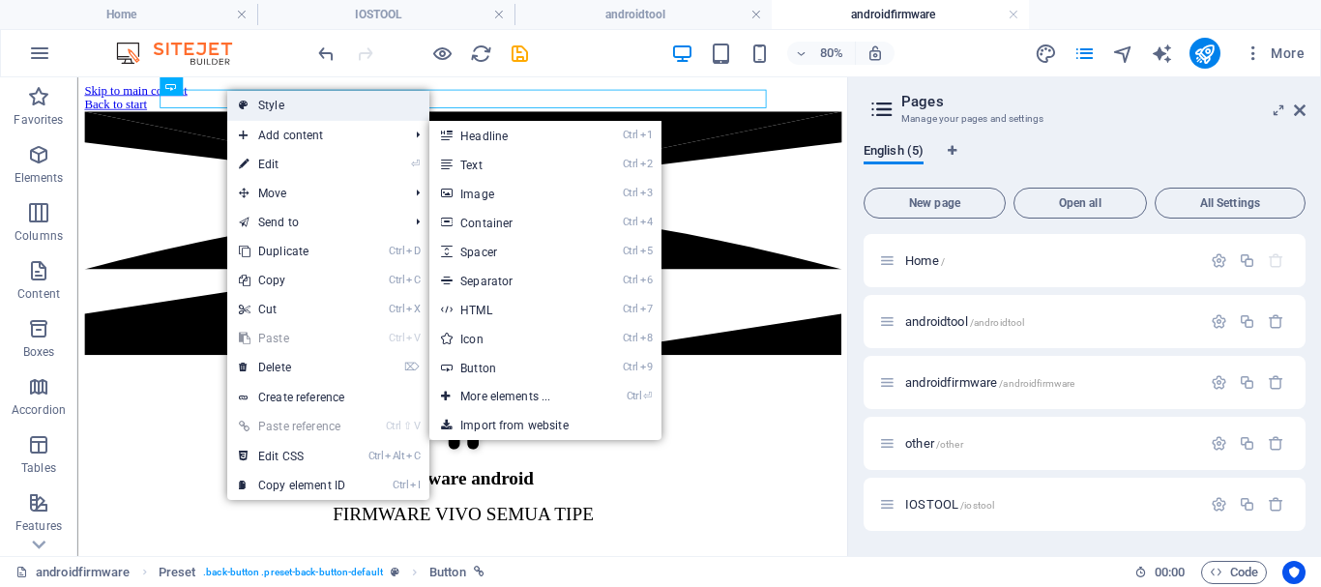
click at [332, 107] on link "Style" at bounding box center [328, 105] width 202 height 29
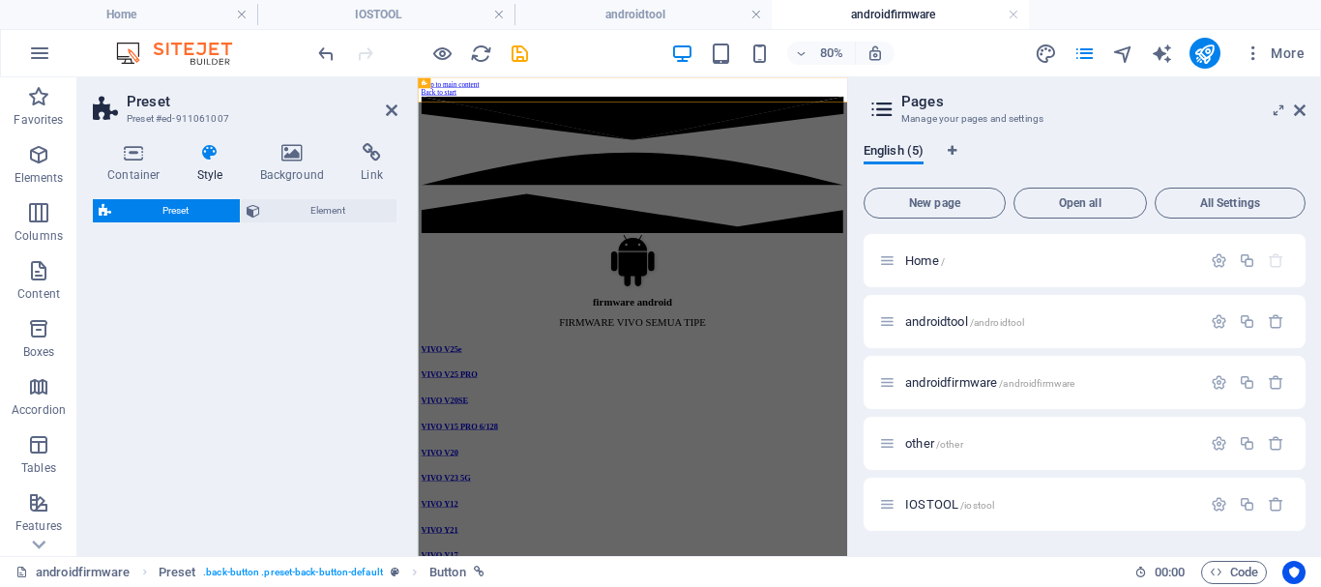
select select "px"
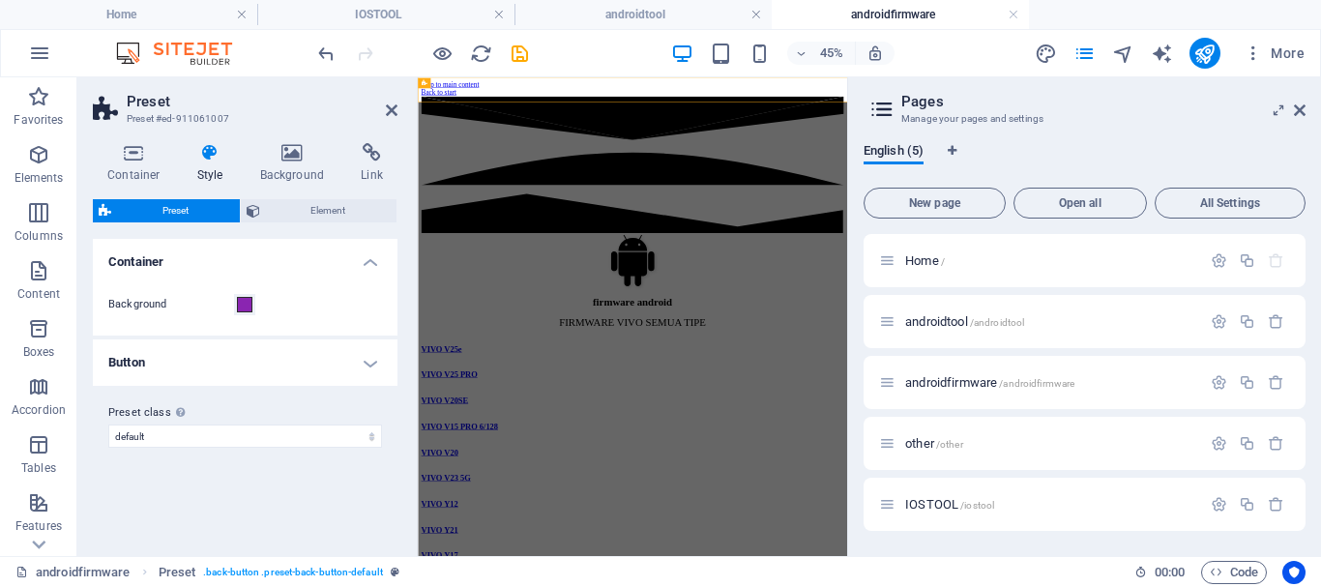
click at [377, 368] on h4 "Button" at bounding box center [245, 362] width 305 height 46
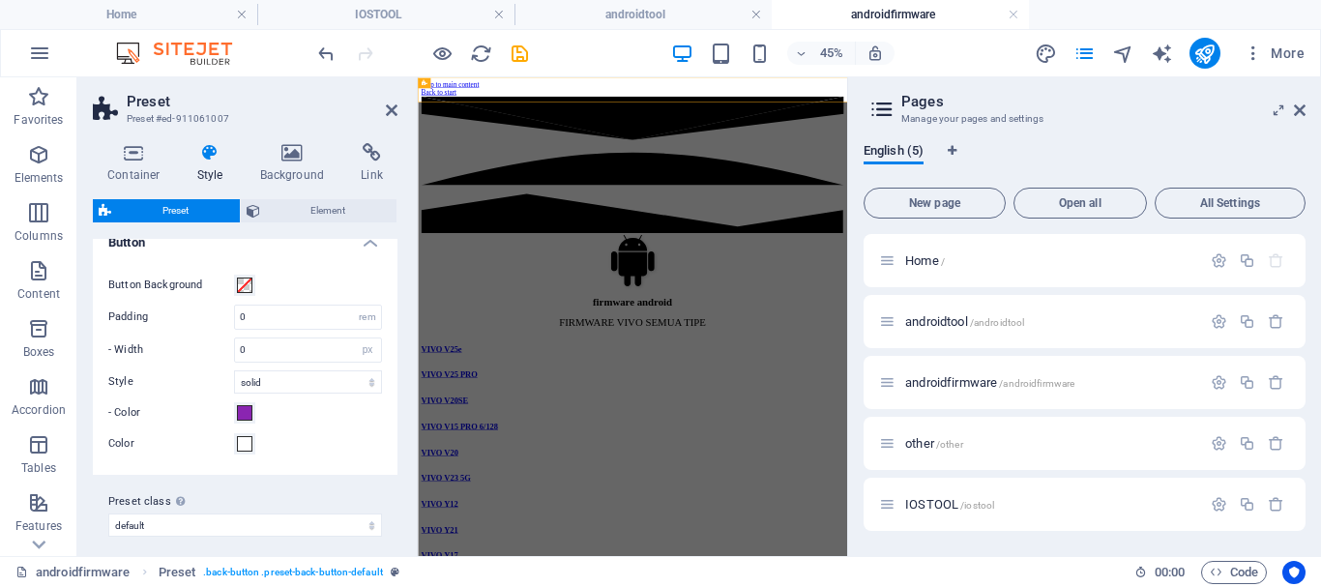
scroll to position [131, 0]
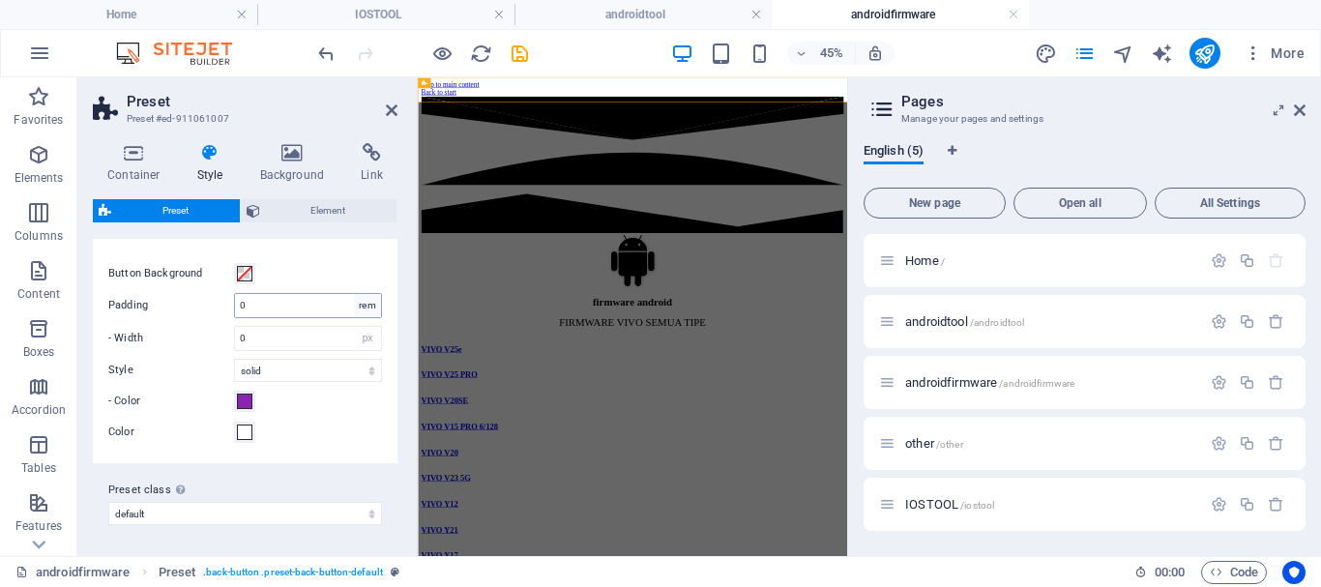
click at [373, 306] on div "rem" at bounding box center [367, 305] width 27 height 23
click at [401, 113] on aside "Preset Preset #ed-911061007 Container Style Background Link Size Height Default…" at bounding box center [247, 316] width 340 height 479
click at [391, 111] on icon at bounding box center [392, 109] width 12 height 15
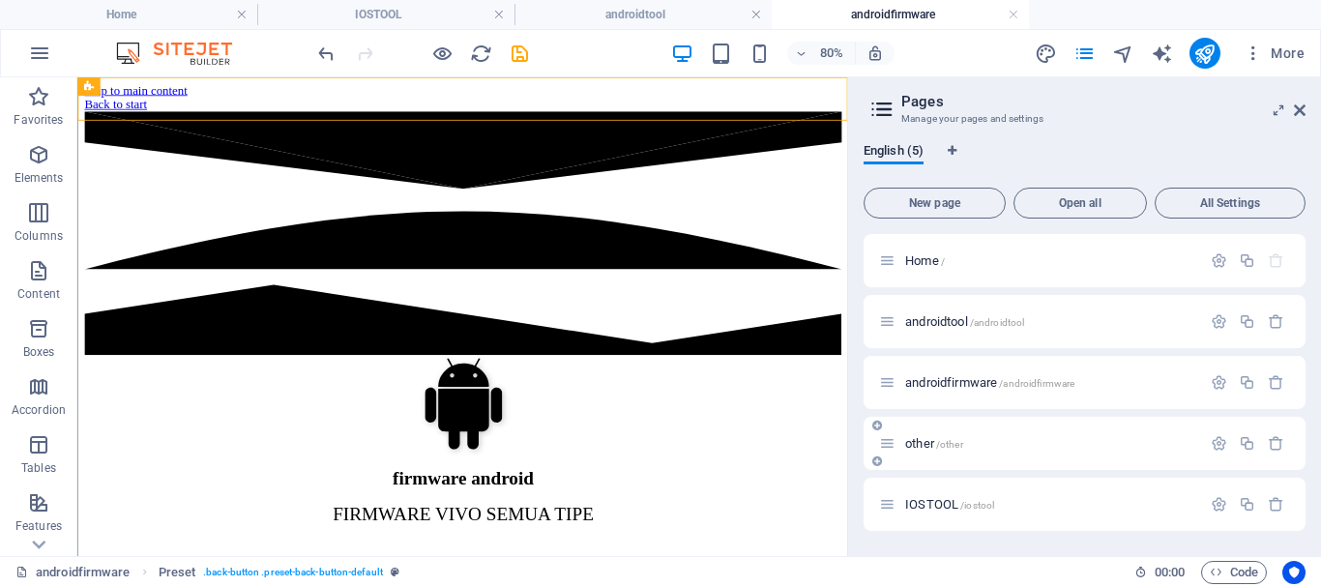
click at [938, 446] on span "/other" at bounding box center [949, 444] width 27 height 11
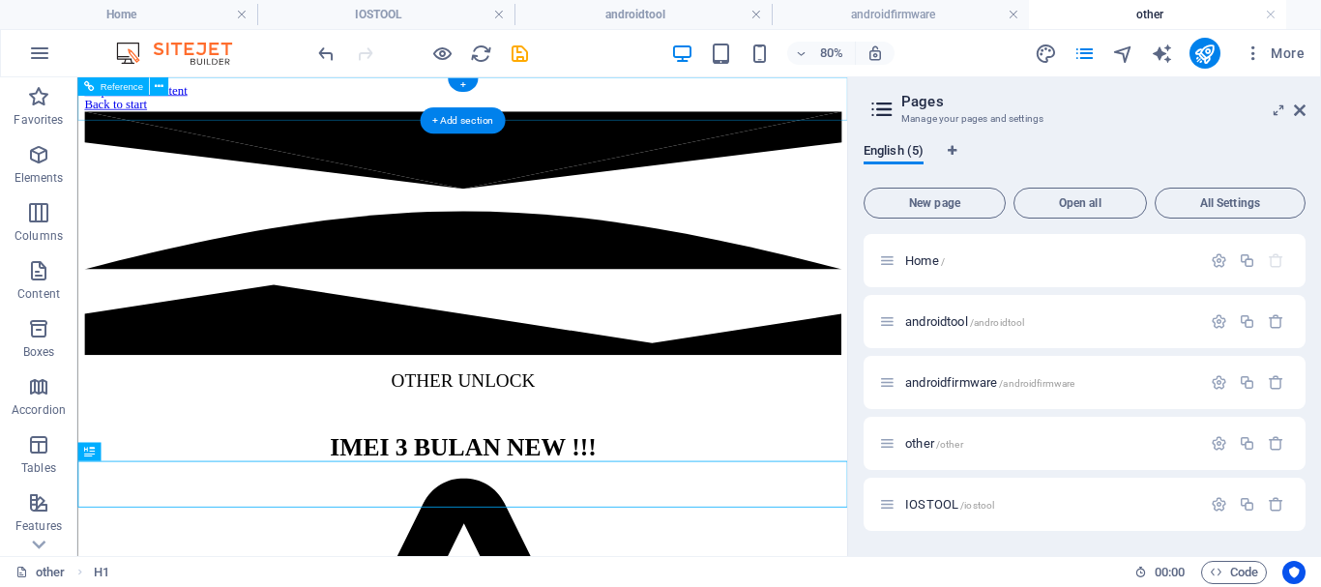
scroll to position [0, 0]
click at [1303, 105] on icon at bounding box center [1300, 109] width 12 height 15
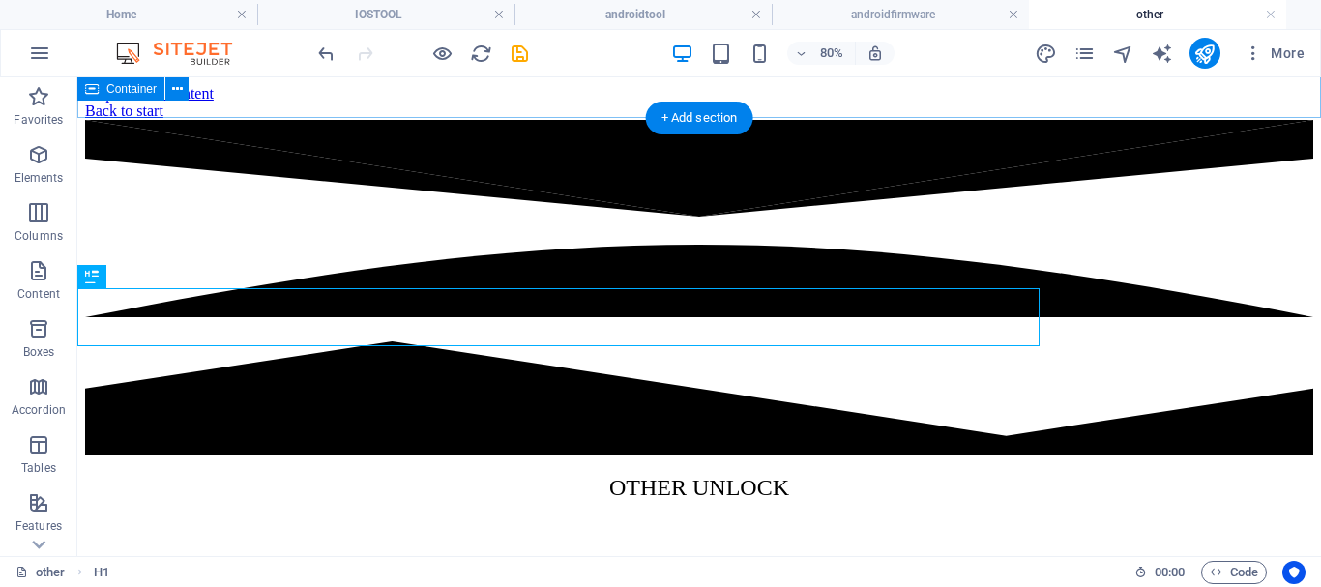
scroll to position [269, 0]
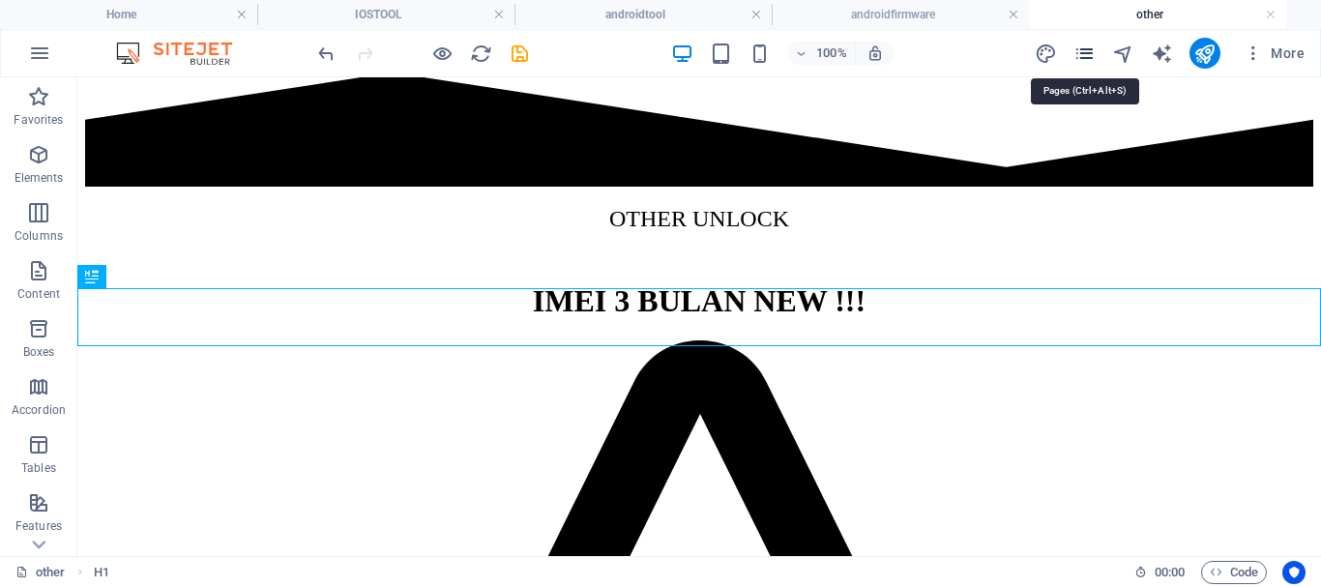
click at [1083, 63] on icon "pages" at bounding box center [1084, 54] width 22 height 22
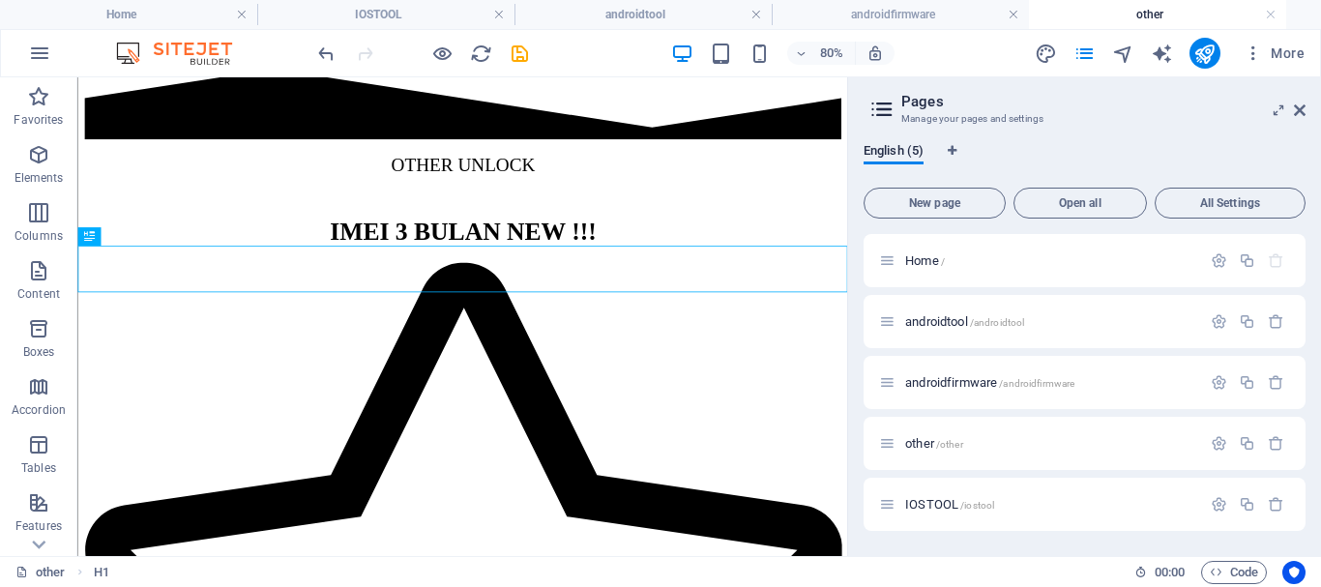
click at [1301, 121] on header "Pages Manage your pages and settings" at bounding box center [1086, 102] width 438 height 50
click at [1301, 105] on icon at bounding box center [1300, 109] width 12 height 15
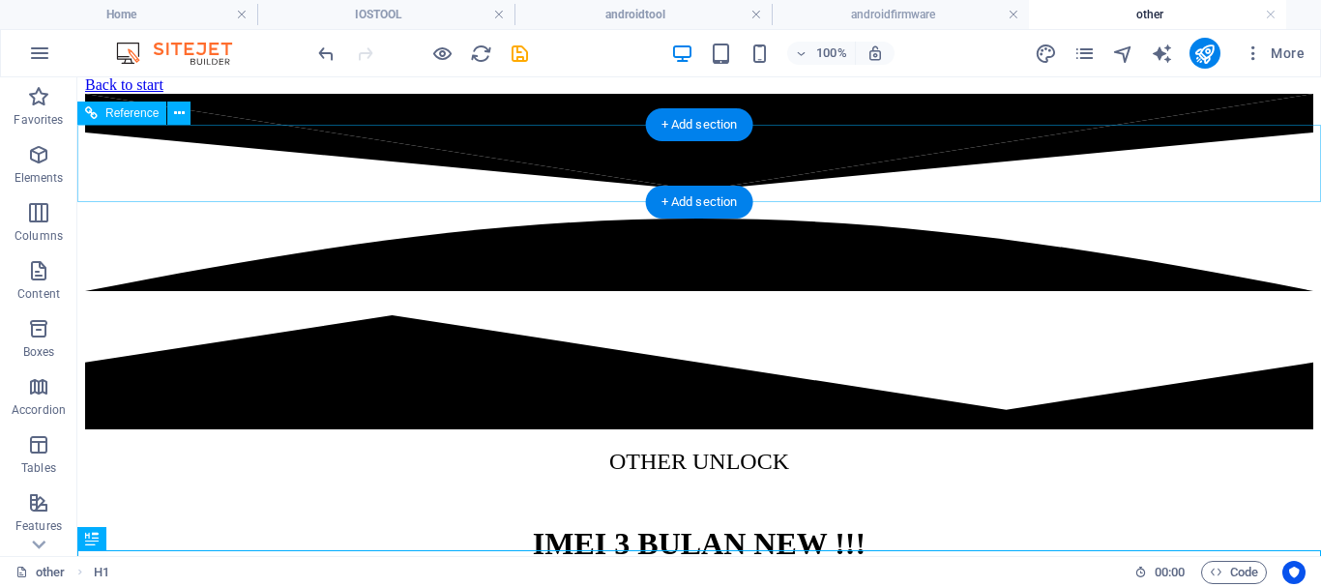
scroll to position [0, 0]
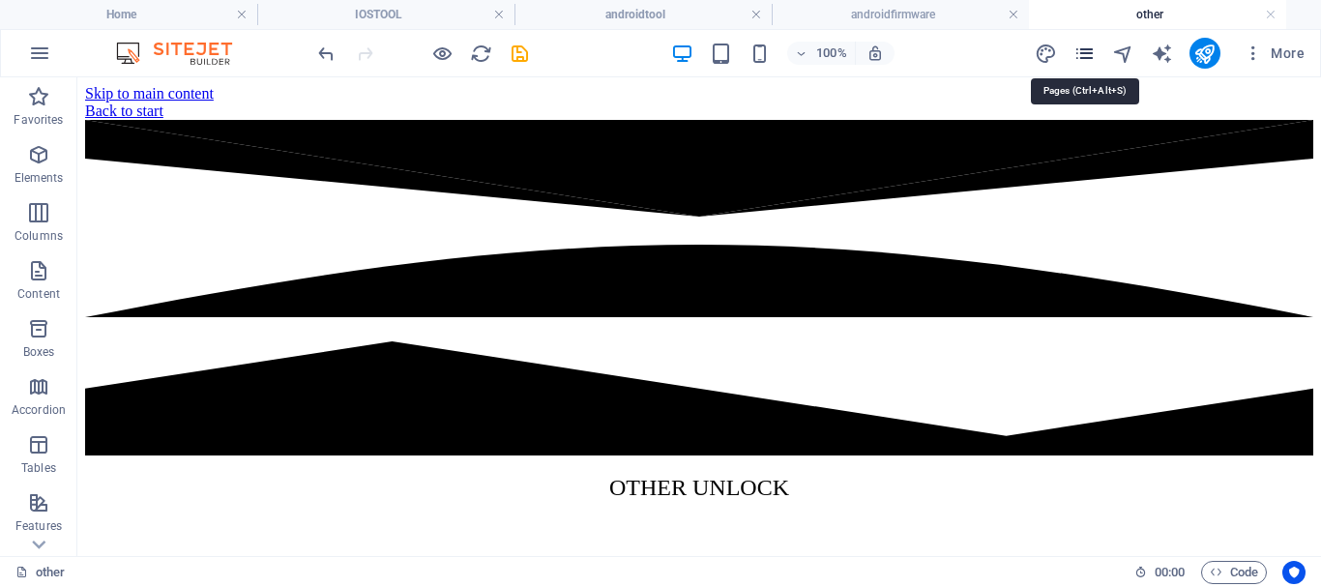
click at [1087, 49] on icon "pages" at bounding box center [1084, 54] width 22 height 22
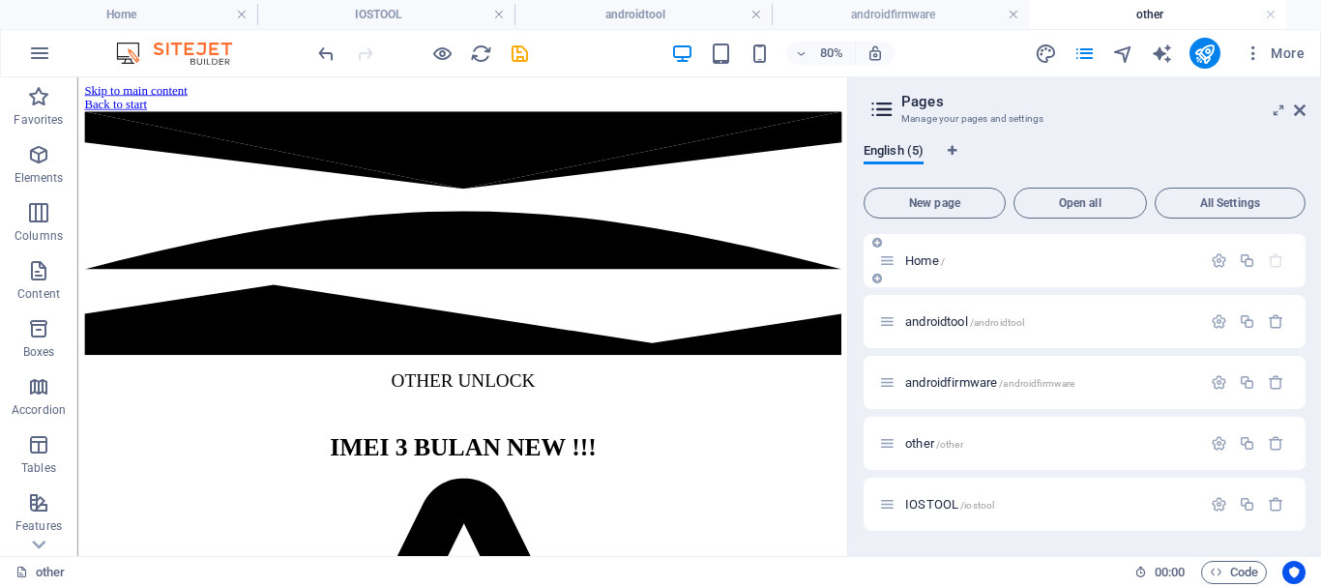
click at [936, 256] on span "Home /" at bounding box center [925, 260] width 40 height 15
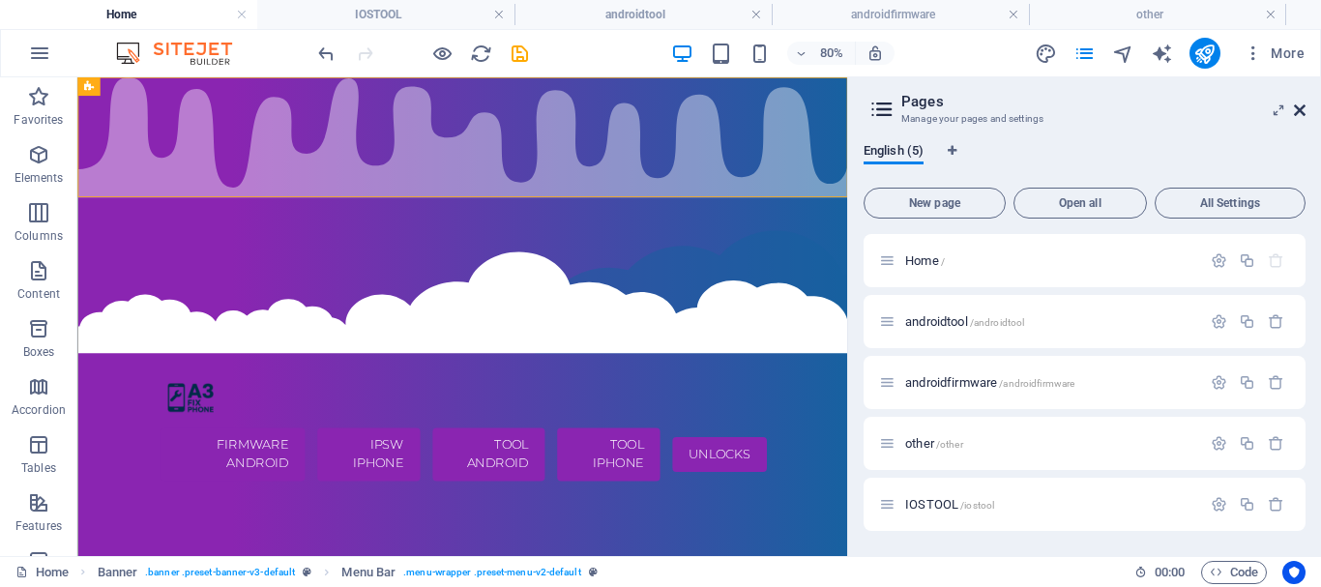
click at [1303, 104] on icon at bounding box center [1300, 109] width 12 height 15
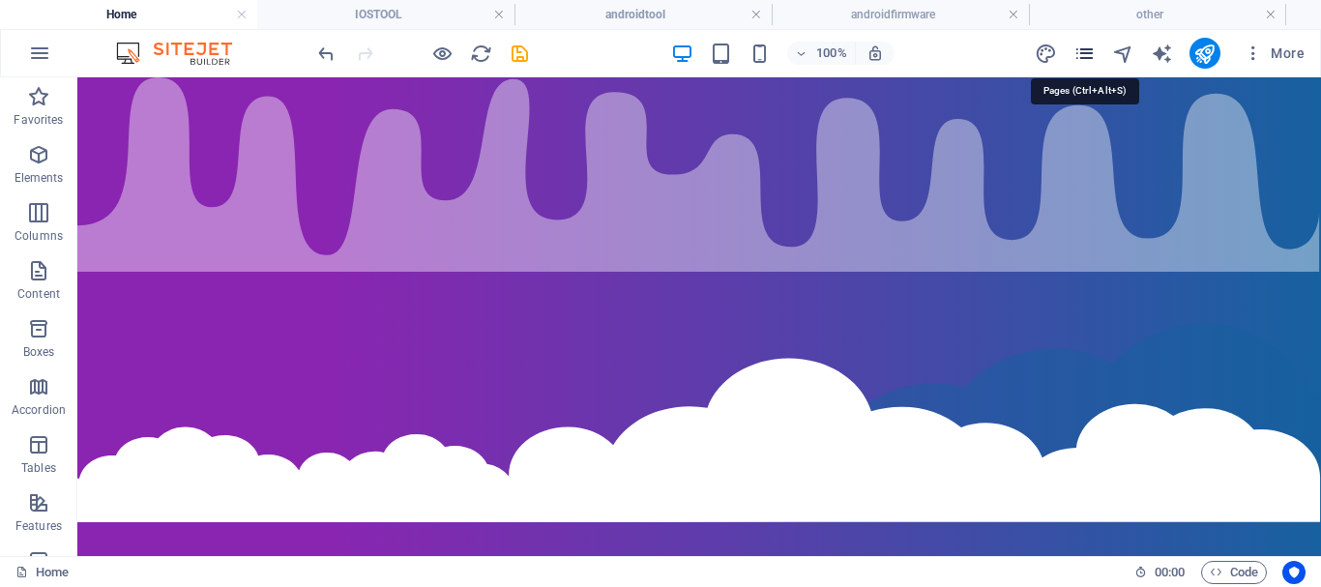
click at [1089, 44] on icon "pages" at bounding box center [1084, 54] width 22 height 22
